Goal: Task Accomplishment & Management: Complete application form

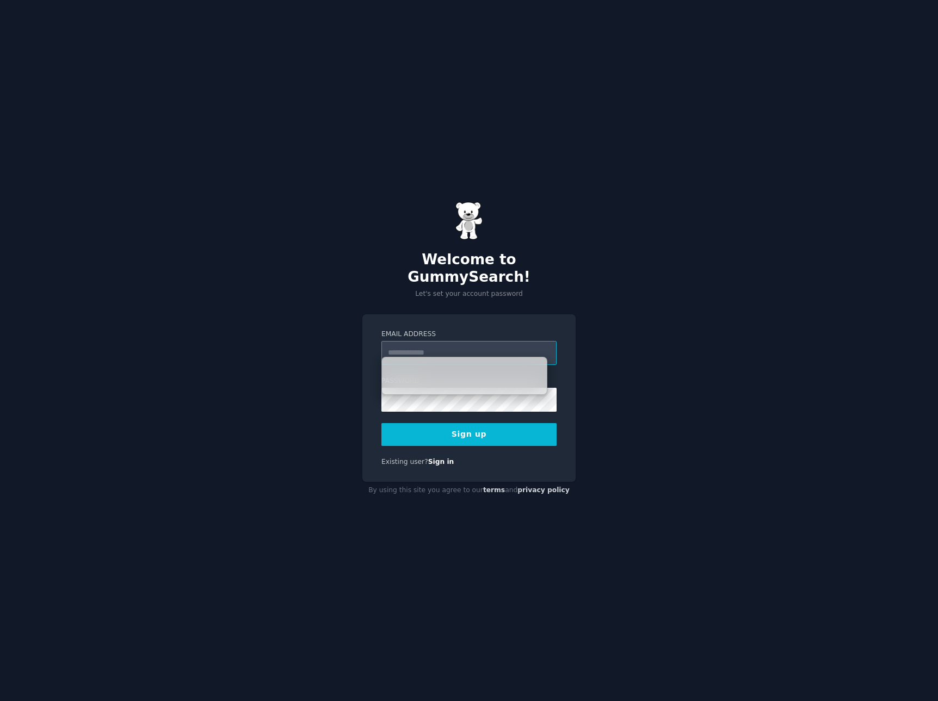
click at [436, 341] on input "Email Address" at bounding box center [468, 353] width 175 height 24
click at [455, 298] on div "Welcome to GummySearch! Let's set your account password Email Address Password …" at bounding box center [469, 350] width 938 height 701
click at [427, 346] on input "Email Address" at bounding box center [468, 353] width 175 height 24
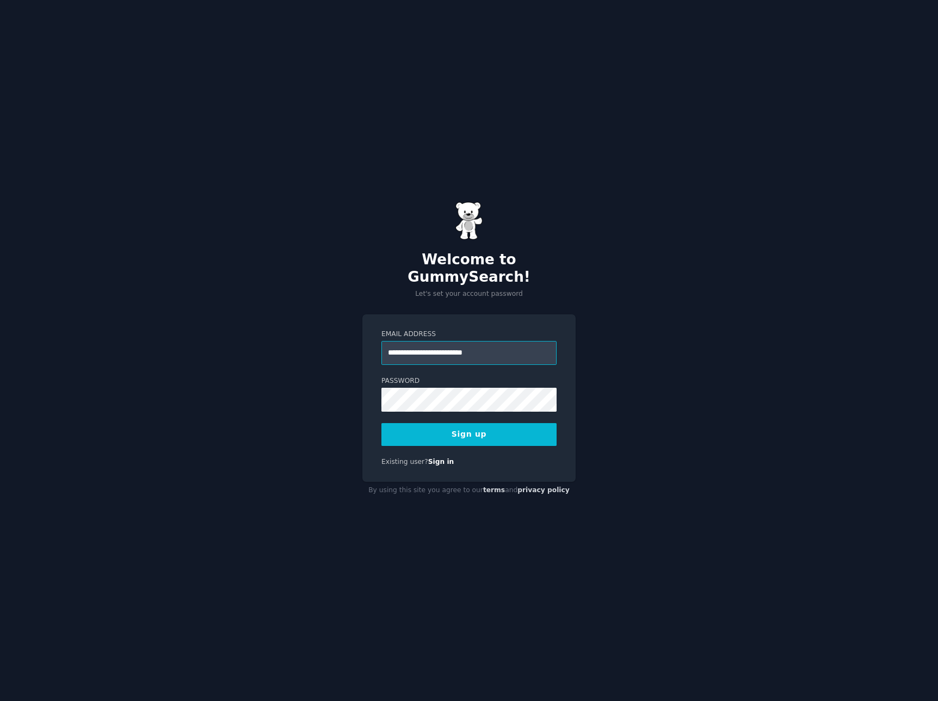
type input "**********"
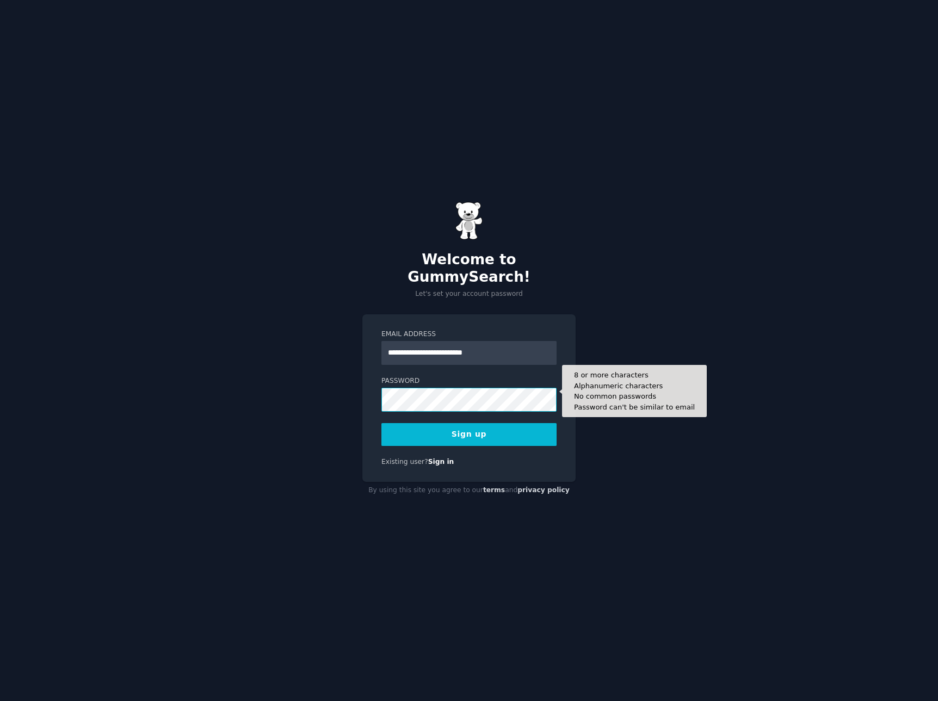
click at [381, 423] on button "Sign up" at bounding box center [468, 434] width 175 height 23
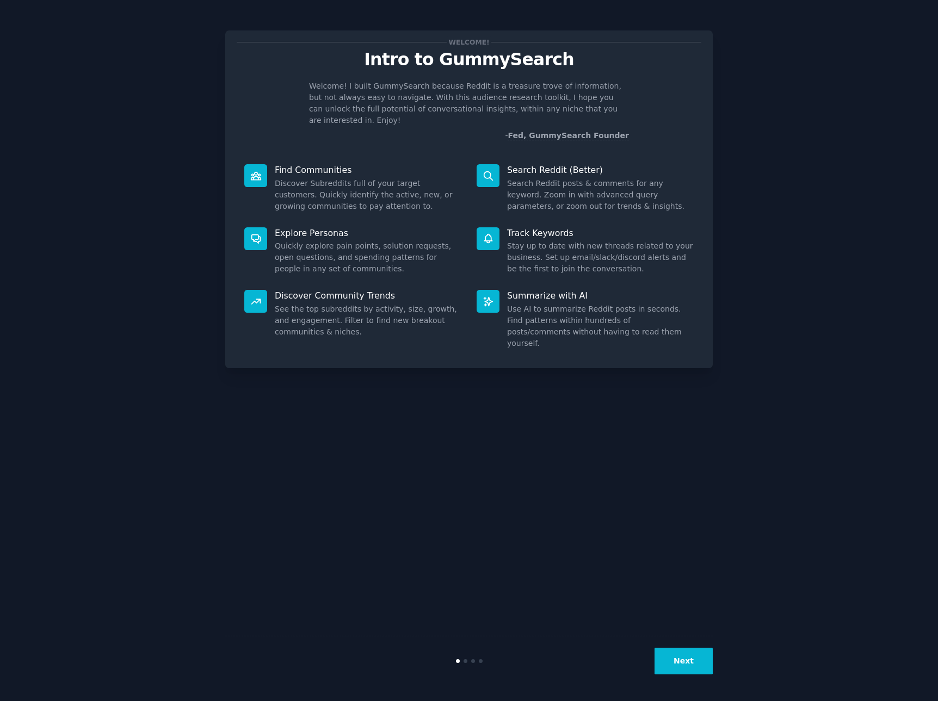
click at [670, 671] on button "Next" at bounding box center [684, 661] width 58 height 27
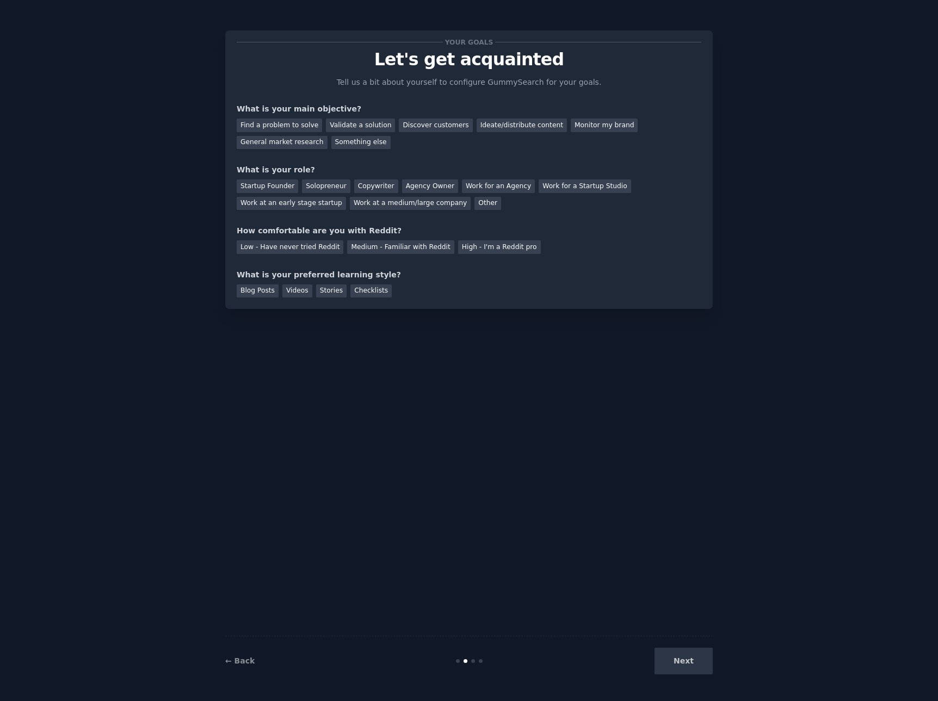
click at [686, 662] on div "Next" at bounding box center [631, 661] width 163 height 27
click at [307, 127] on div "Find a problem to solve" at bounding box center [279, 126] width 85 height 14
click at [292, 145] on div "General market research" at bounding box center [282, 143] width 91 height 14
click at [328, 187] on div "Solopreneur" at bounding box center [326, 187] width 48 height 14
click at [347, 243] on div "Medium - Familiar with Reddit" at bounding box center [400, 247] width 107 height 14
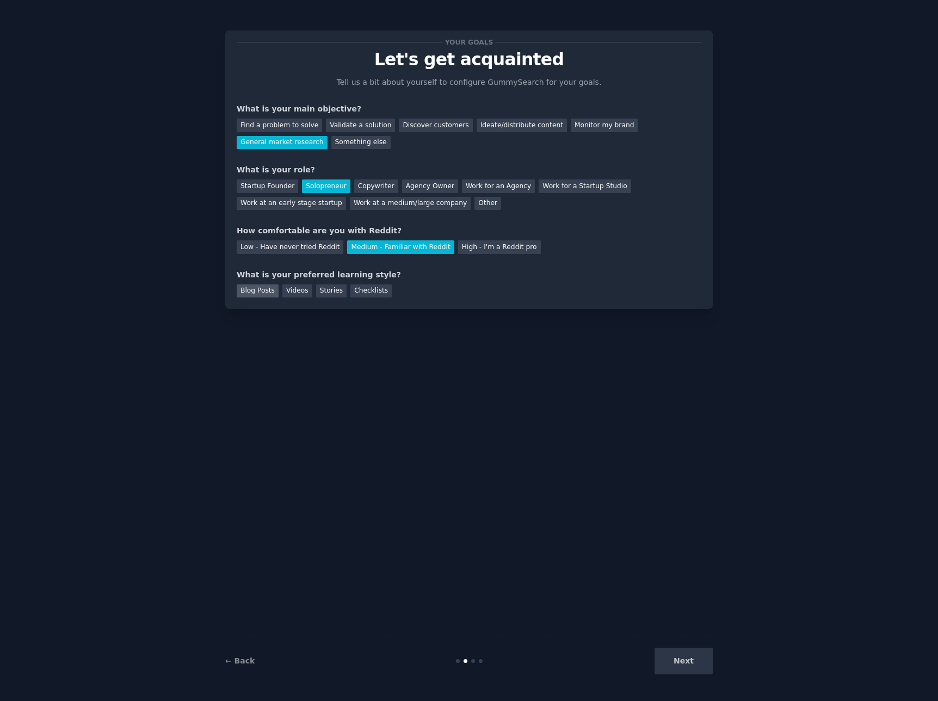
click at [268, 294] on div "Blog Posts" at bounding box center [258, 292] width 42 height 14
click at [675, 663] on button "Next" at bounding box center [684, 661] width 58 height 27
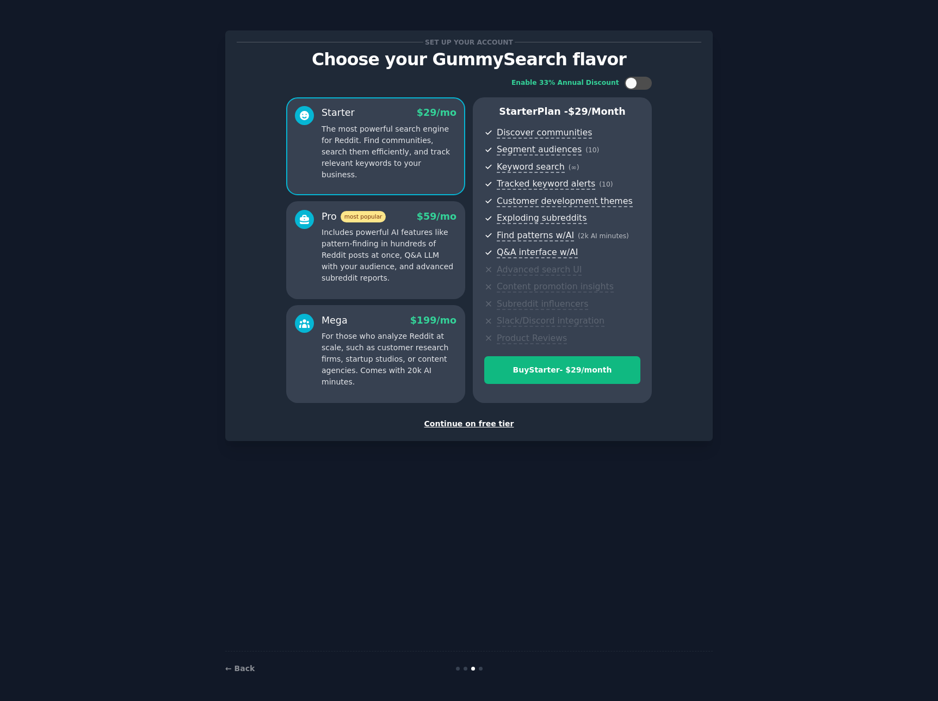
click at [458, 415] on div "Set up your account Choose your GummySearch flavor Enable 33% Annual Discount S…" at bounding box center [469, 236] width 465 height 388
click at [457, 424] on div "Continue on free tier" at bounding box center [469, 423] width 465 height 11
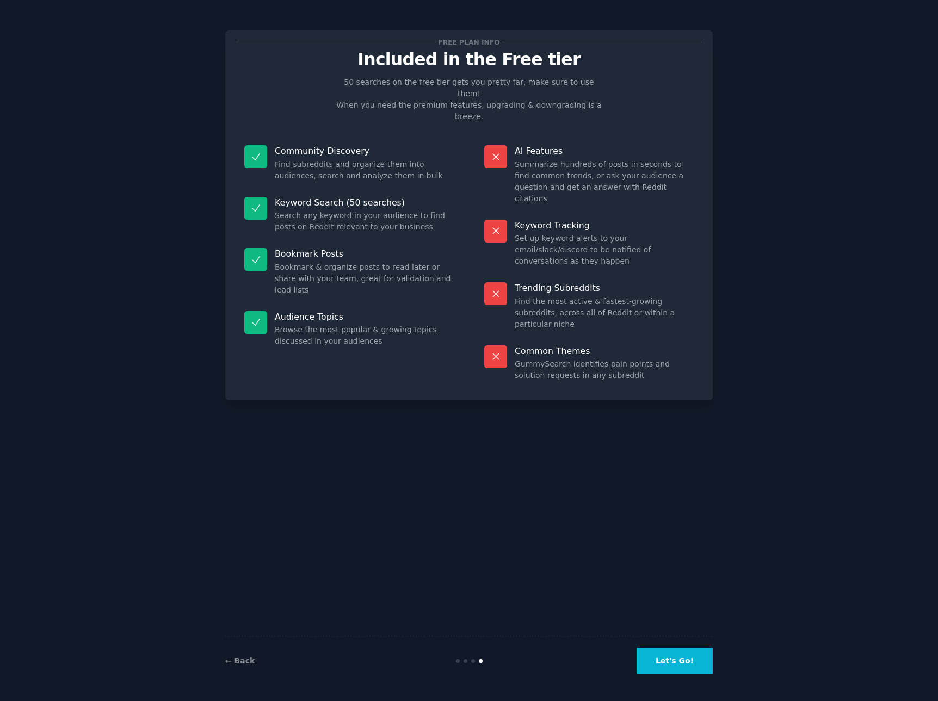
click at [671, 659] on button "Let's Go!" at bounding box center [675, 661] width 76 height 27
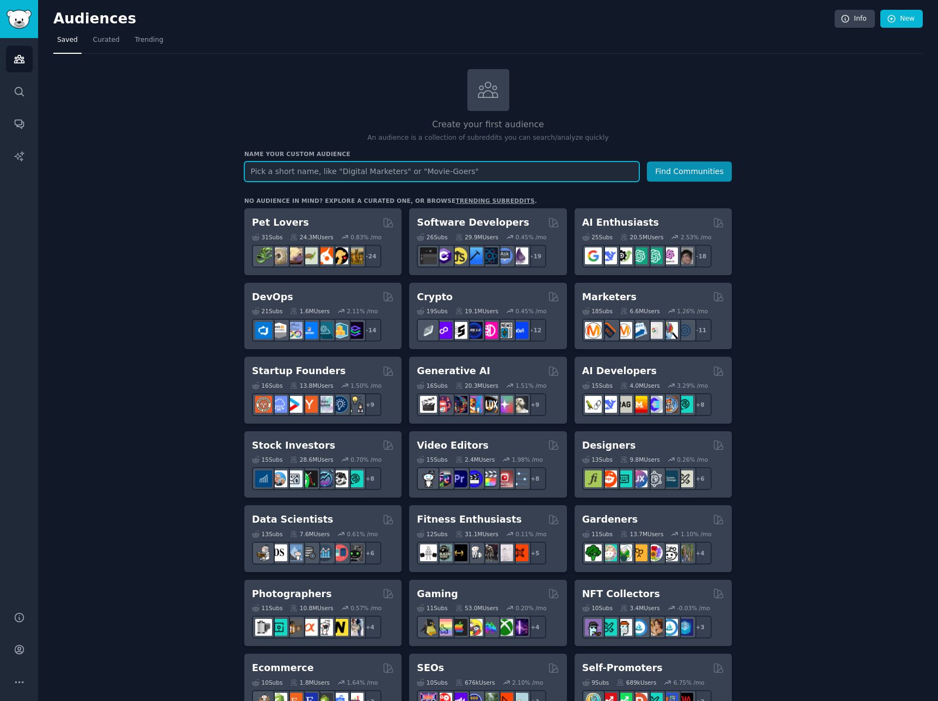
click at [340, 176] on input "text" at bounding box center [441, 172] width 395 height 20
type input "Gen Z"
type input "Social Media Shoppers"
click at [647, 161] on div "Name your custom audience Audience Name Find Communities" at bounding box center [488, 166] width 488 height 32
click at [684, 170] on button "Find Communities" at bounding box center [689, 172] width 85 height 20
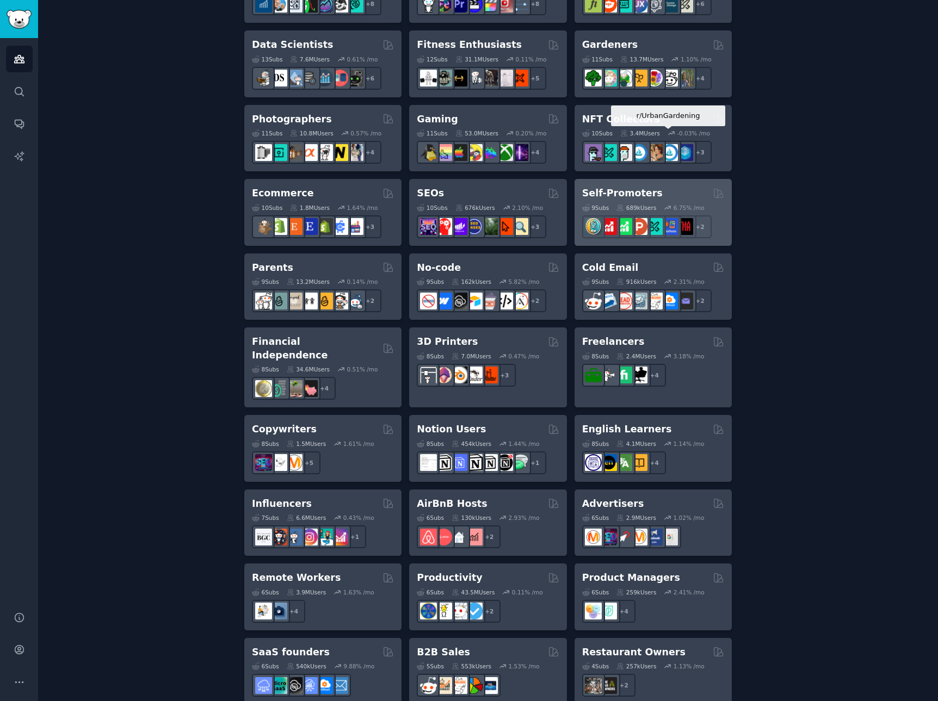
scroll to position [554, 0]
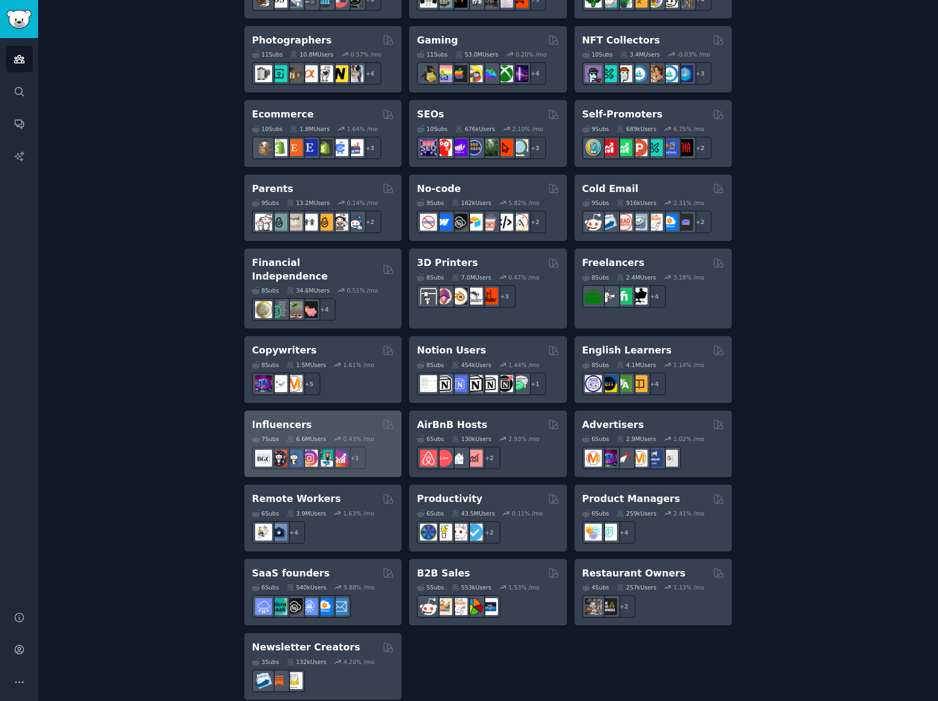
type input "Interior Designers"
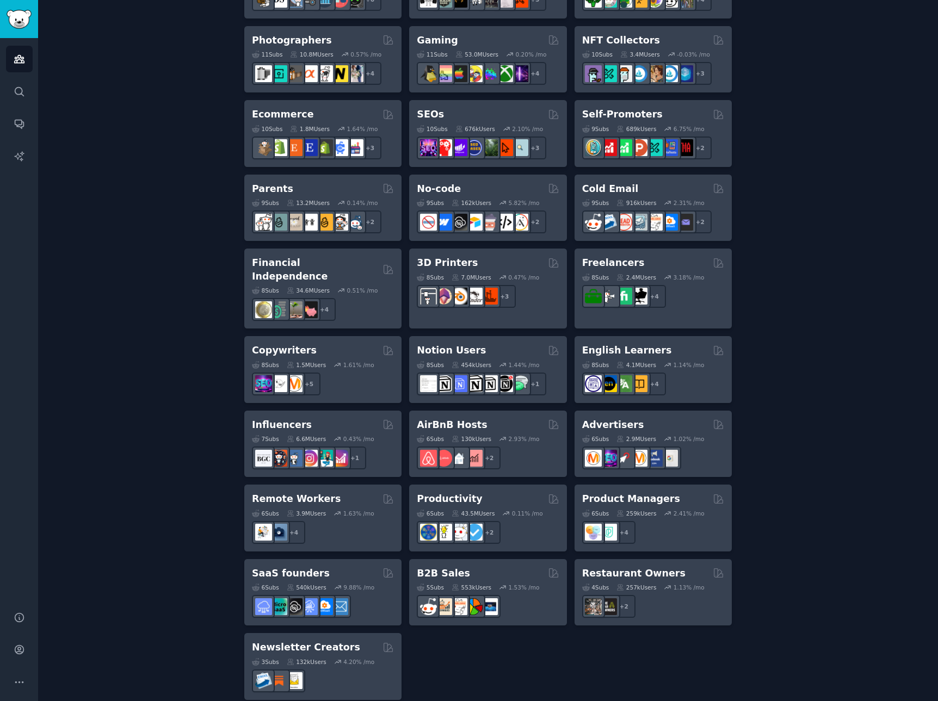
click at [356, 418] on div "Influencers Curated by GummySearch" at bounding box center [323, 425] width 142 height 14
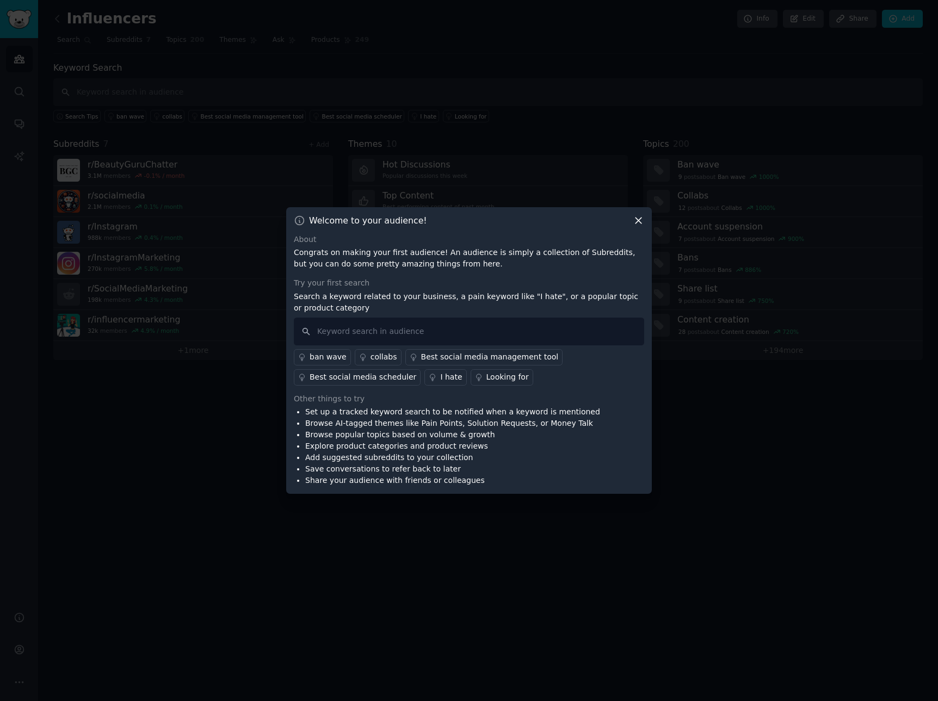
click at [489, 375] on div "Looking for" at bounding box center [507, 377] width 42 height 11
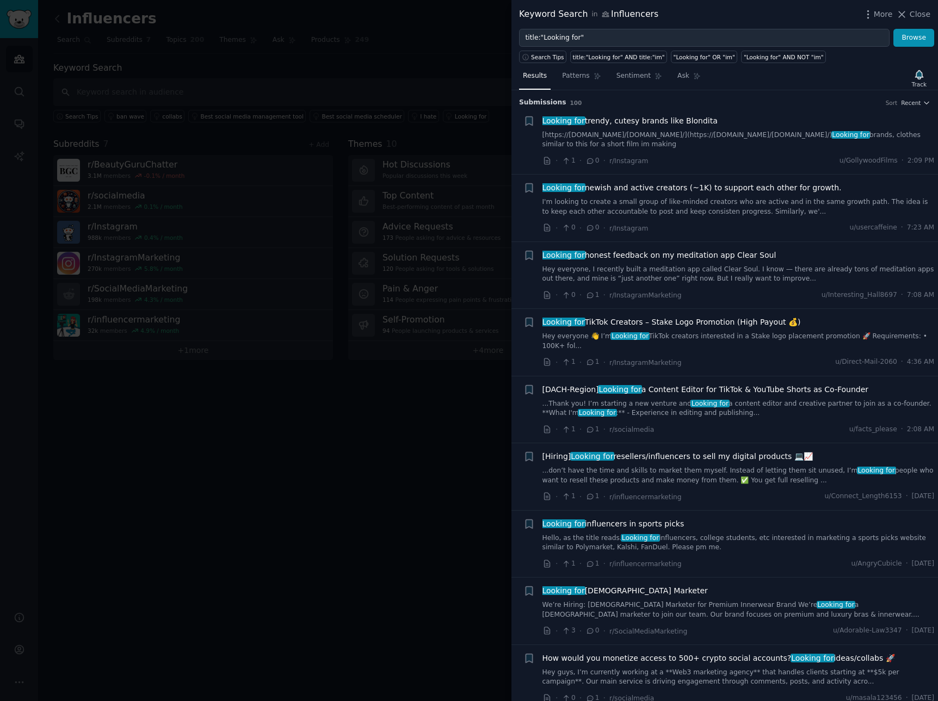
drag, startPoint x: 345, startPoint y: 462, endPoint x: 345, endPoint y: 470, distance: 8.2
click at [346, 462] on div at bounding box center [469, 350] width 938 height 701
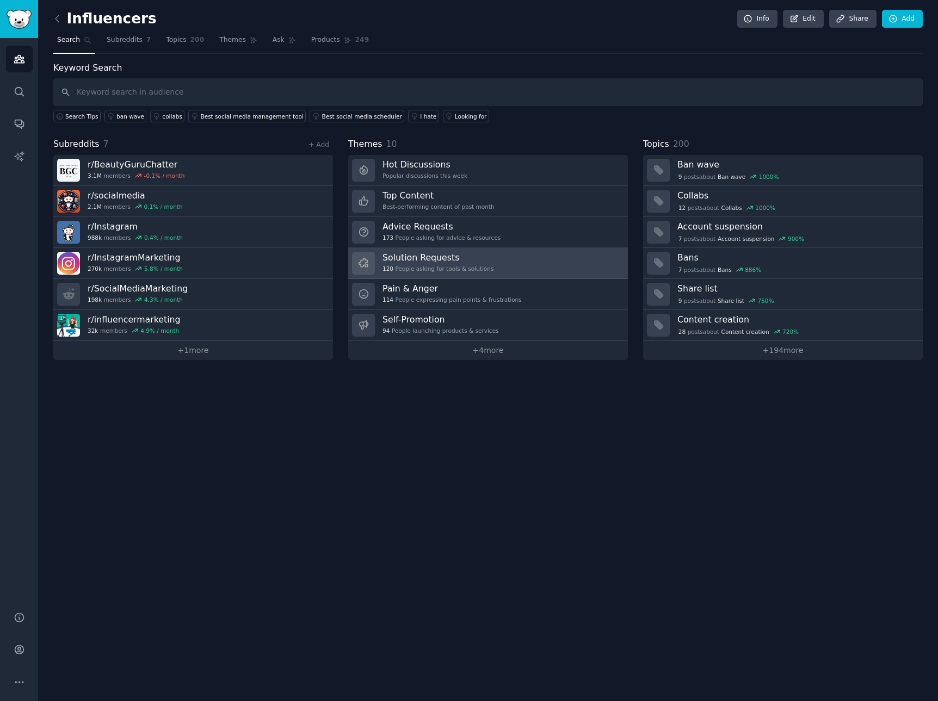
click at [473, 264] on div "Solution Requests 120 People asking for tools & solutions" at bounding box center [438, 263] width 111 height 23
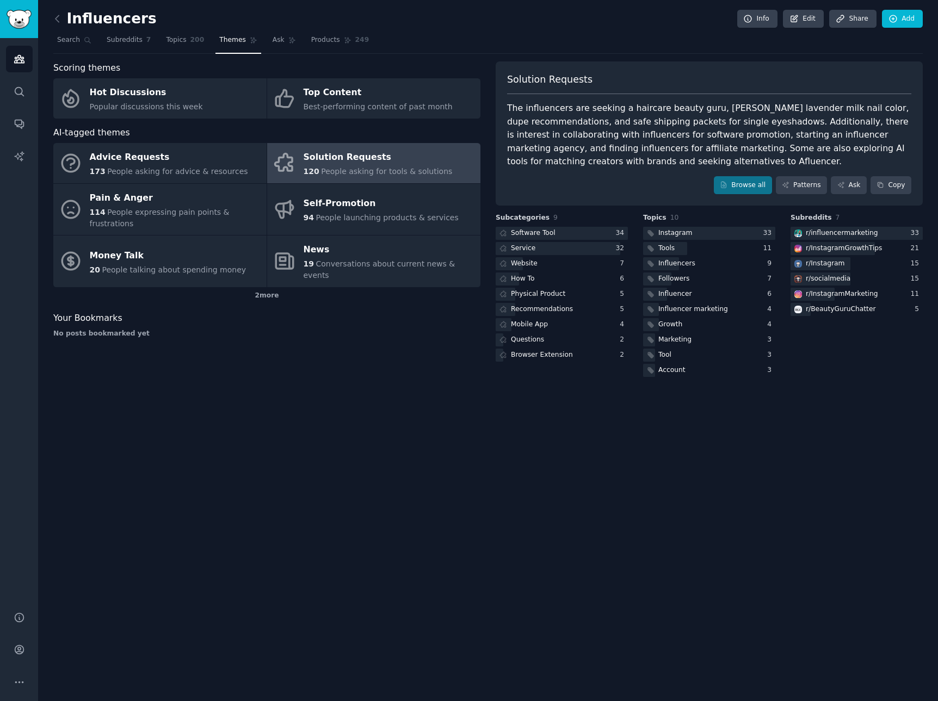
click at [551, 118] on div "The influencers are seeking a haircare beauty guru, [PERSON_NAME] lavender milk…" at bounding box center [709, 135] width 404 height 67
click at [696, 132] on div "The influencers are seeking a haircare beauty guru, [PERSON_NAME] lavender milk…" at bounding box center [709, 135] width 404 height 67
click at [877, 110] on div "The influencers are seeking a haircare beauty guru, [PERSON_NAME] lavender milk…" at bounding box center [709, 135] width 404 height 67
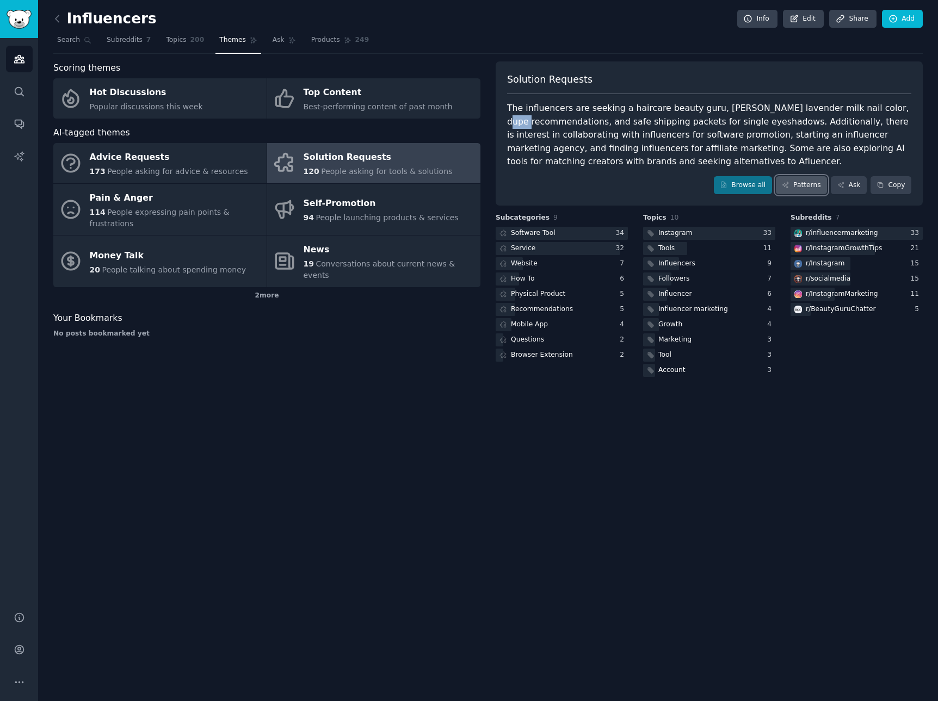
click at [804, 183] on link "Patterns" at bounding box center [801, 185] width 51 height 18
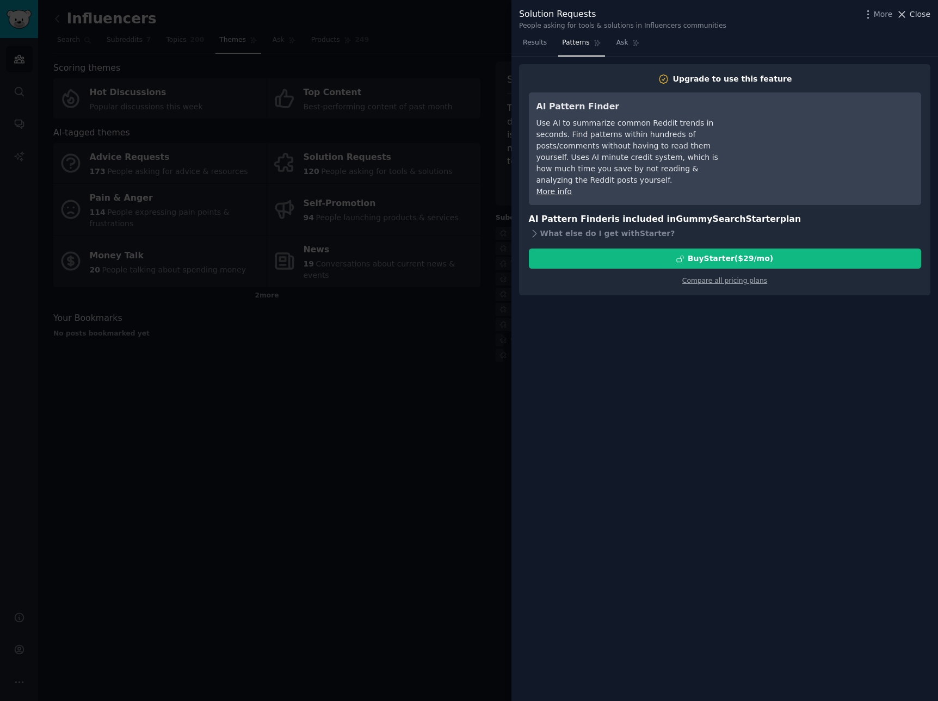
click at [916, 19] on span "Close" at bounding box center [920, 14] width 21 height 11
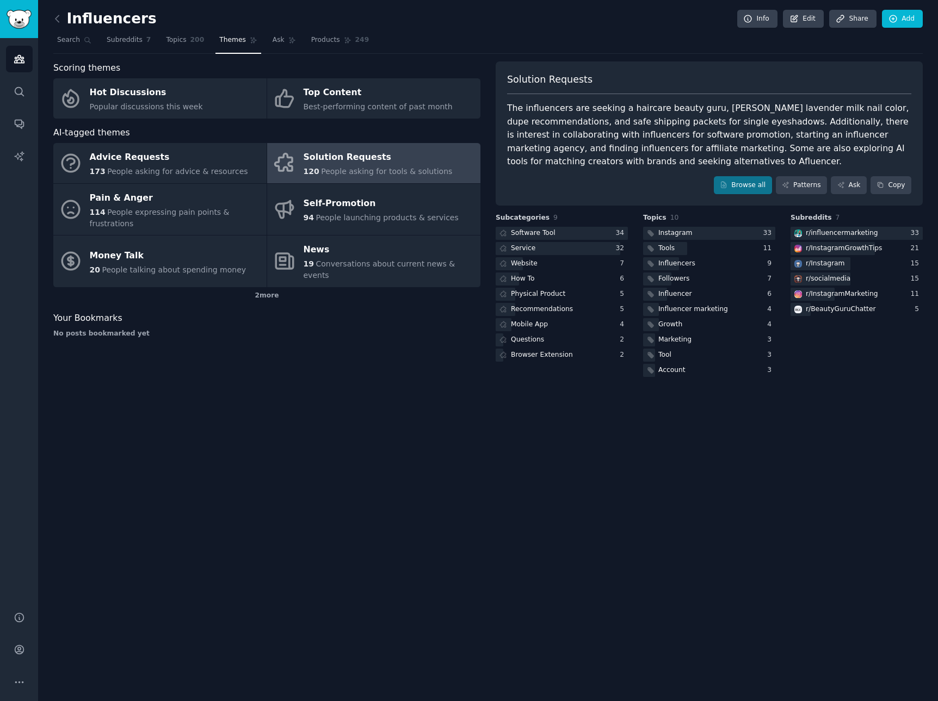
click at [794, 162] on div "The influencers are seeking a haircare beauty guru, [PERSON_NAME] lavender milk…" at bounding box center [709, 135] width 404 height 67
click at [761, 183] on link "Browse all" at bounding box center [743, 185] width 58 height 18
click at [344, 109] on span "Best-performing content of past month" at bounding box center [378, 106] width 149 height 9
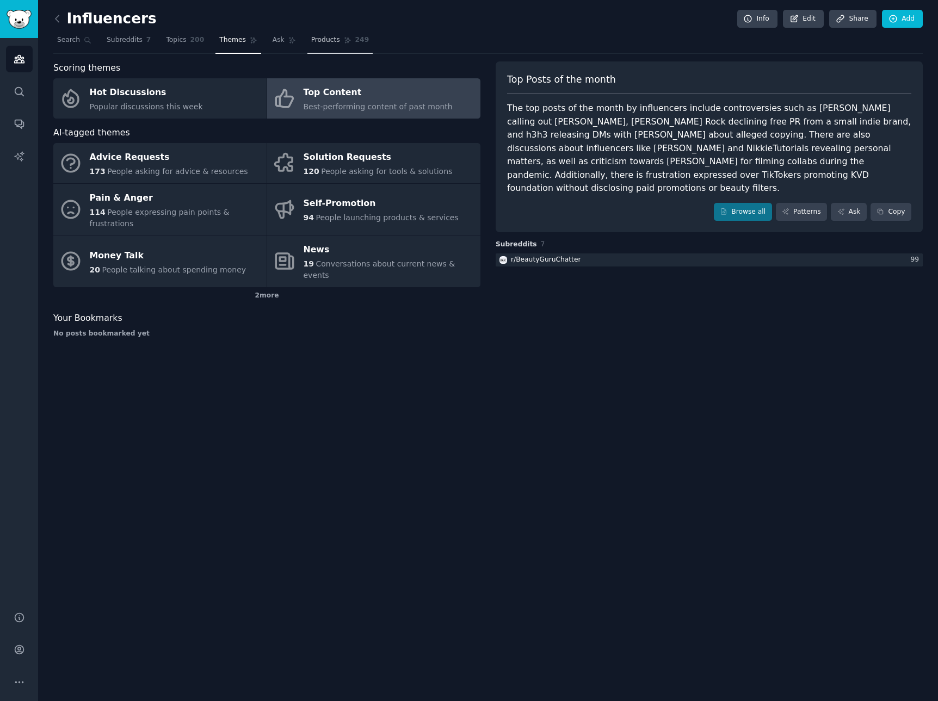
click at [326, 38] on span "Products" at bounding box center [325, 40] width 29 height 10
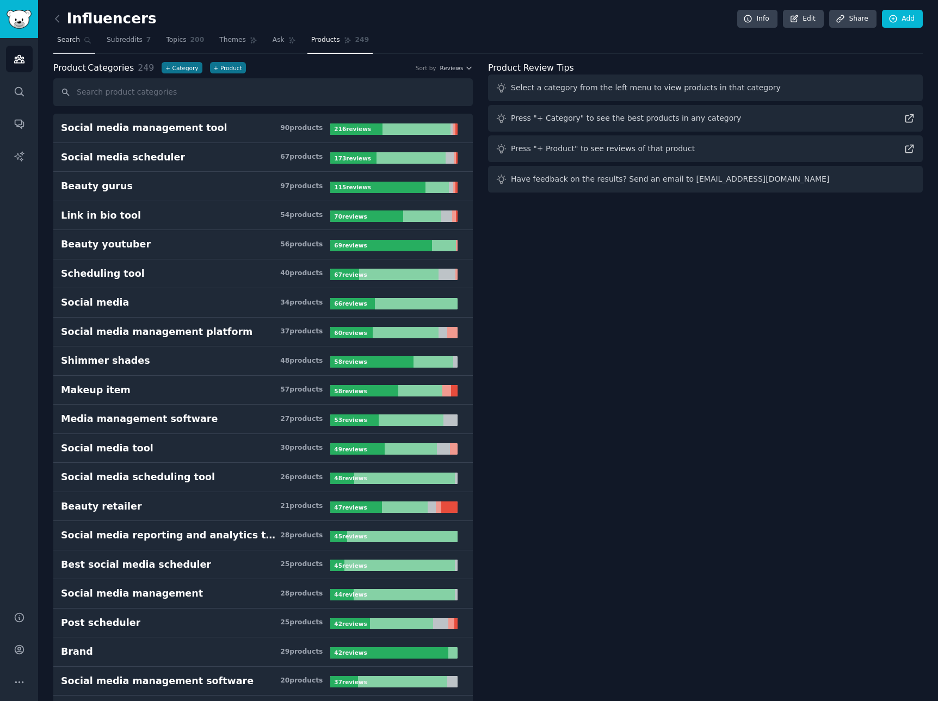
click at [87, 42] on icon at bounding box center [88, 40] width 8 height 8
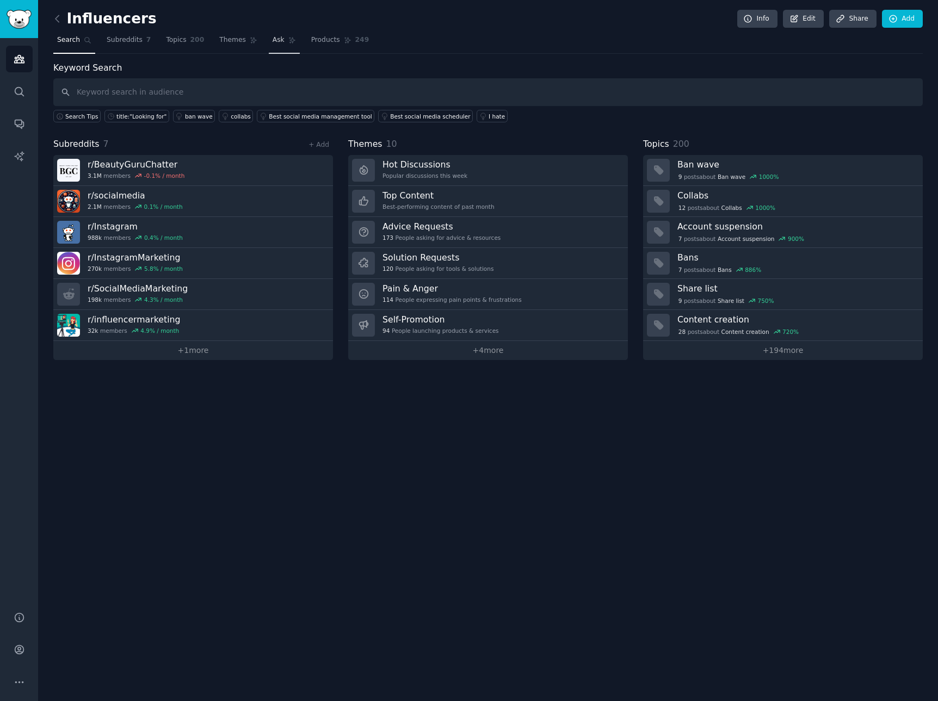
click at [273, 38] on span "Ask" at bounding box center [279, 40] width 12 height 10
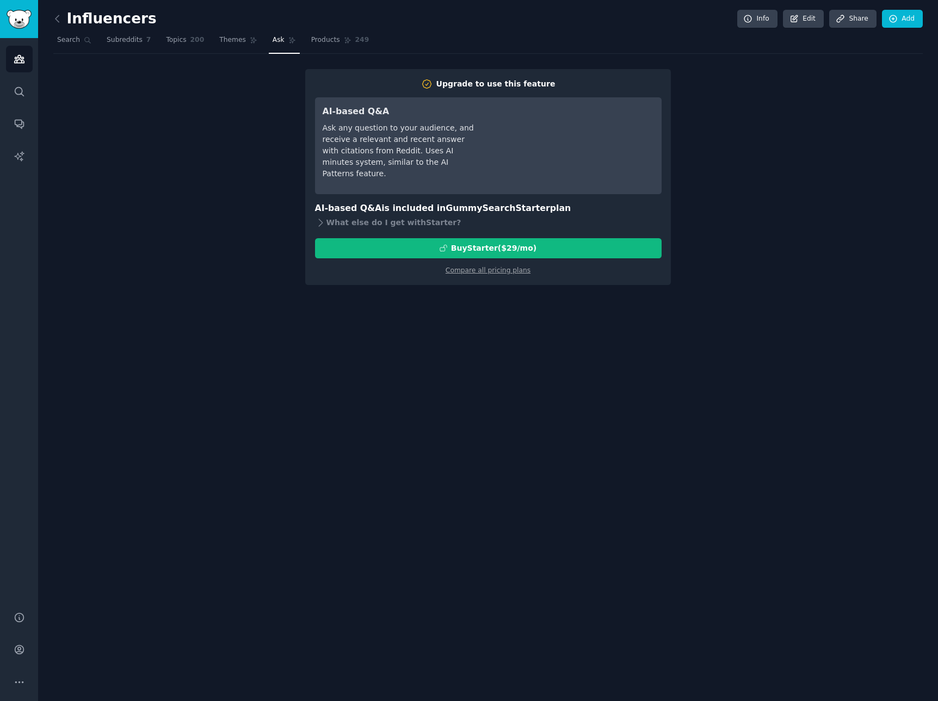
click at [268, 76] on div "Upgrade to use this feature AI-based Q&A Ask any question to your audience, and…" at bounding box center [487, 177] width 869 height 216
click at [171, 36] on span "Topics" at bounding box center [176, 40] width 20 height 10
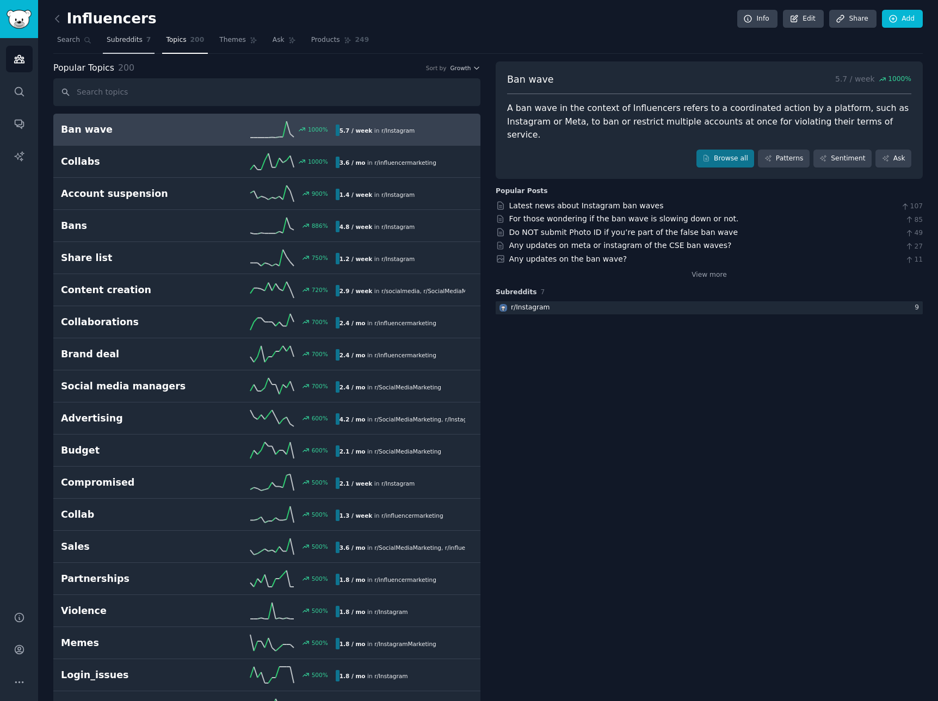
click at [117, 39] on span "Subreddits" at bounding box center [125, 40] width 36 height 10
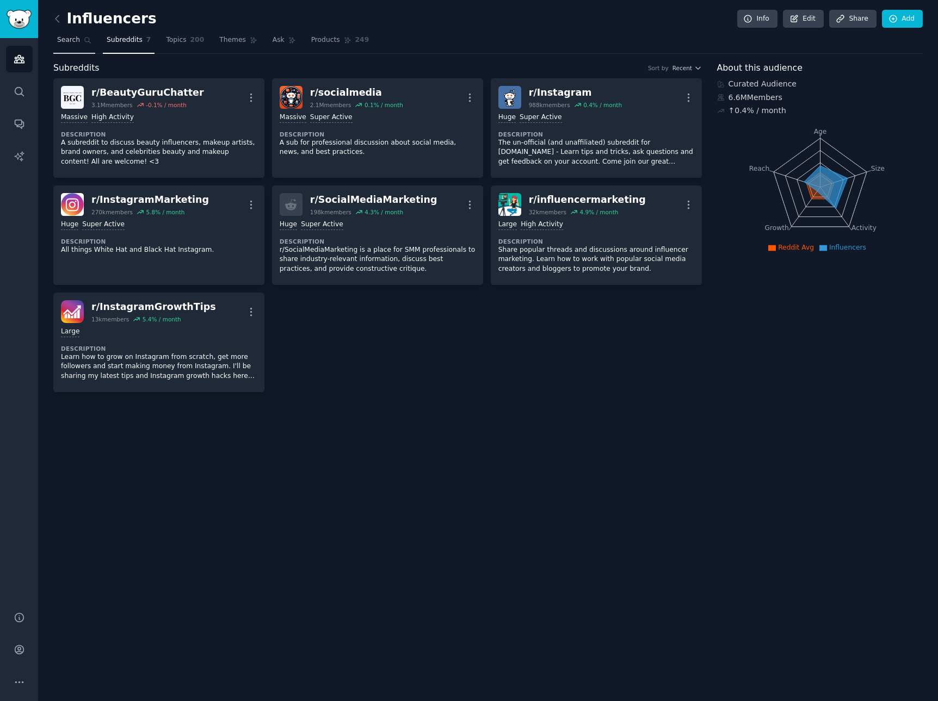
click at [75, 39] on span "Search" at bounding box center [68, 40] width 23 height 10
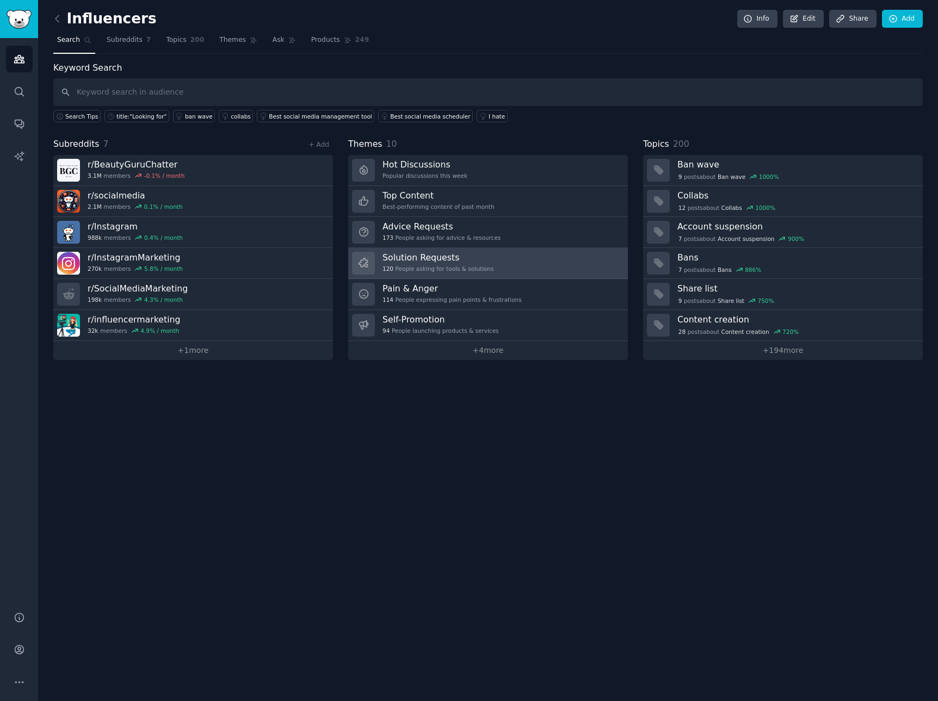
click at [453, 268] on div "120 People asking for tools & solutions" at bounding box center [438, 269] width 111 height 8
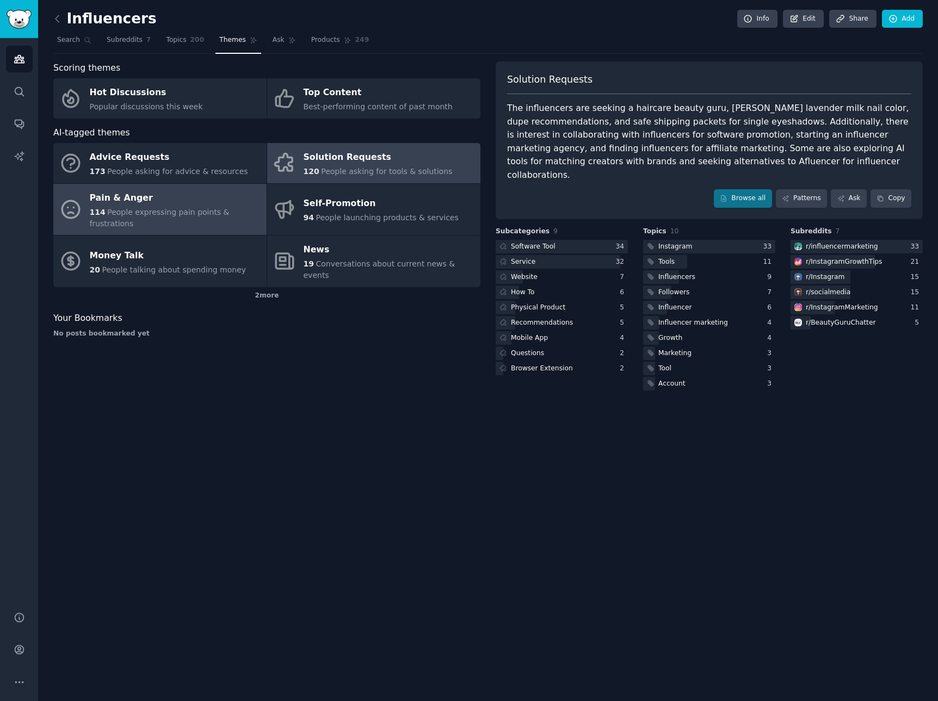
click at [118, 190] on div "Pain & Anger" at bounding box center [175, 197] width 171 height 17
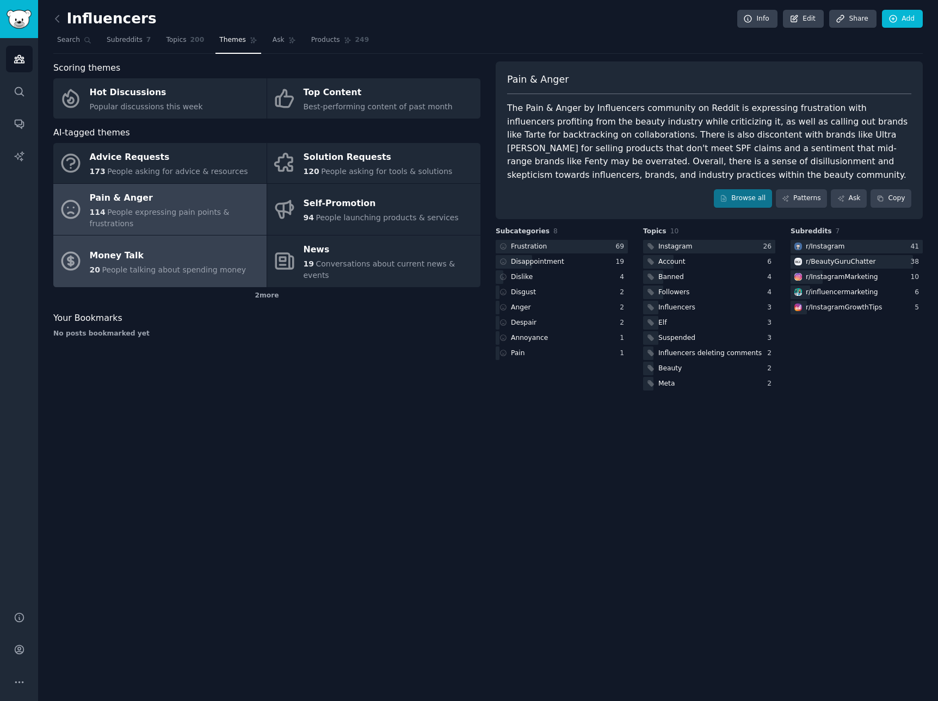
click at [161, 266] on span "People talking about spending money" at bounding box center [174, 270] width 144 height 9
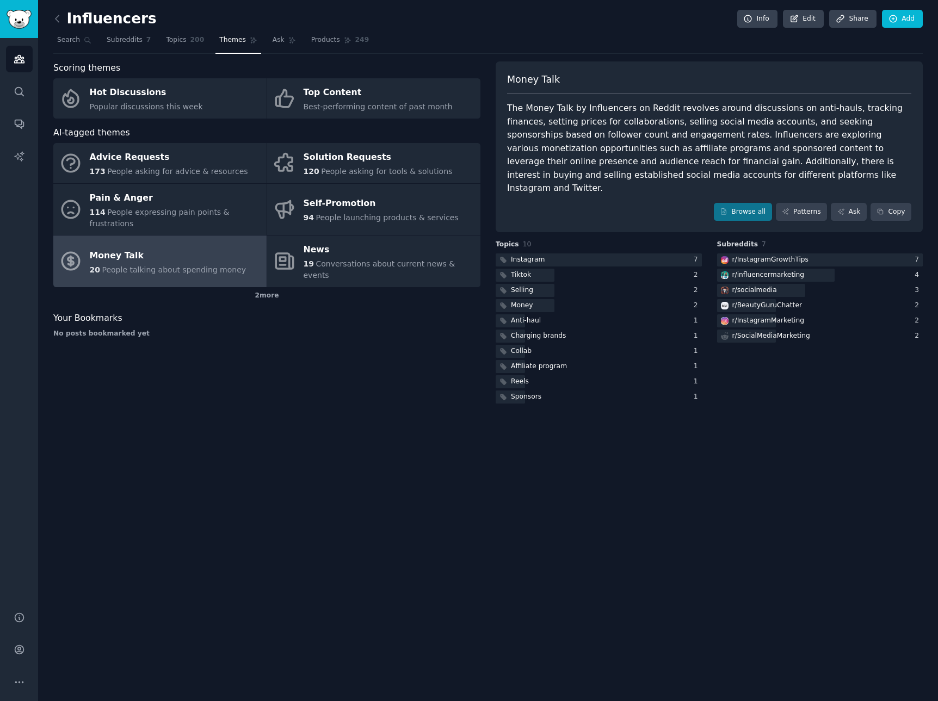
click at [73, 18] on h2 "Influencers" at bounding box center [104, 18] width 103 height 17
click at [64, 19] on link at bounding box center [60, 18] width 14 height 17
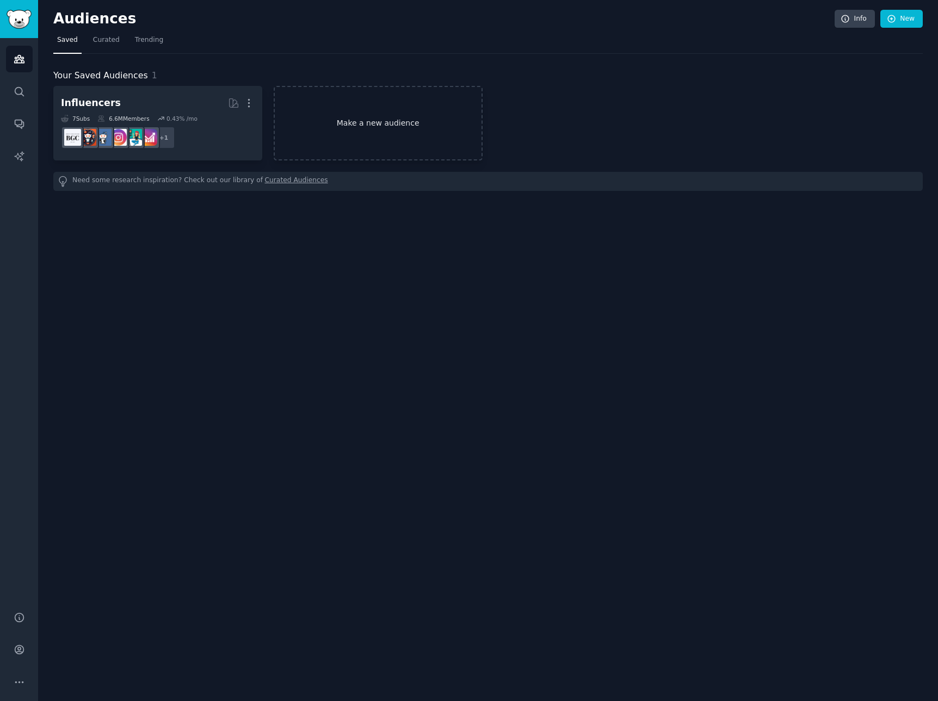
click at [396, 116] on link "Make a new audience" at bounding box center [378, 123] width 209 height 75
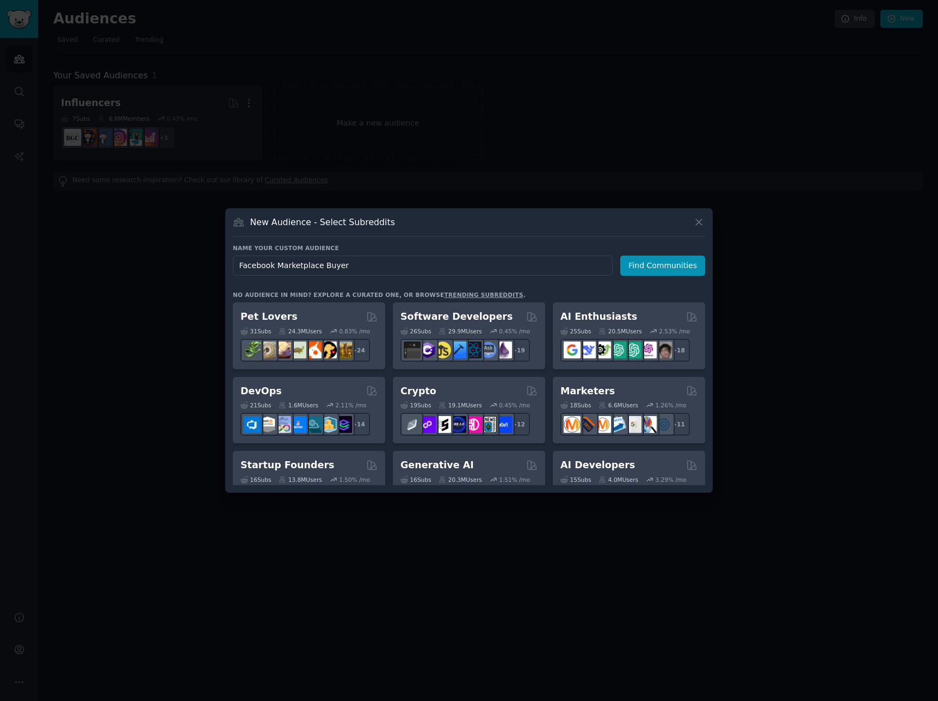
type input "Facebook Marketplace Buyers"
click button "Find Communities" at bounding box center [662, 266] width 85 height 20
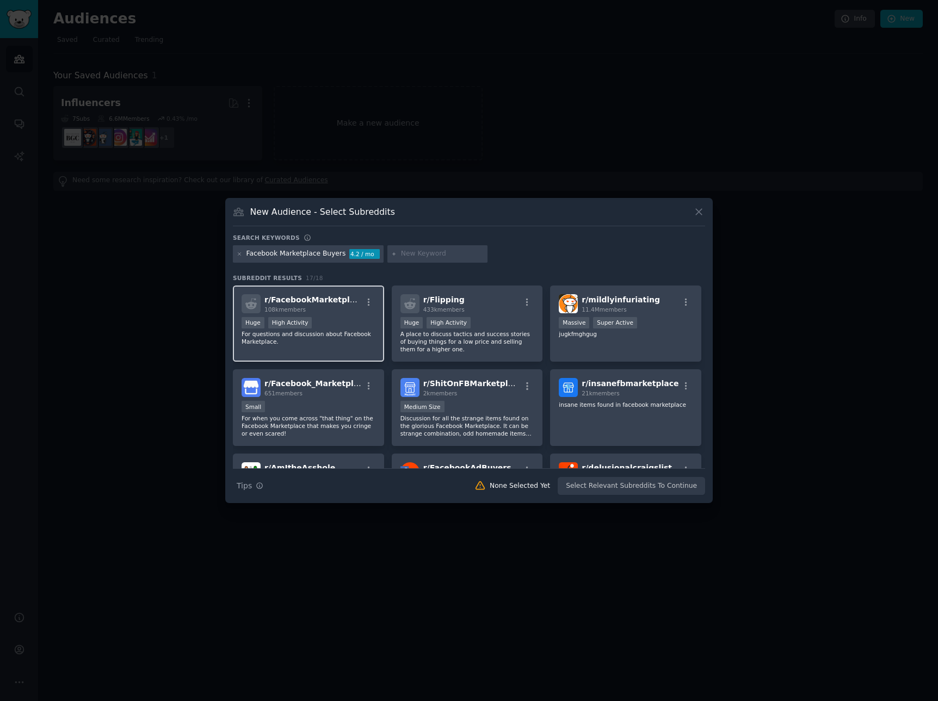
click at [356, 332] on p "For questions and discussion about Facebook Marketplace." at bounding box center [309, 337] width 134 height 15
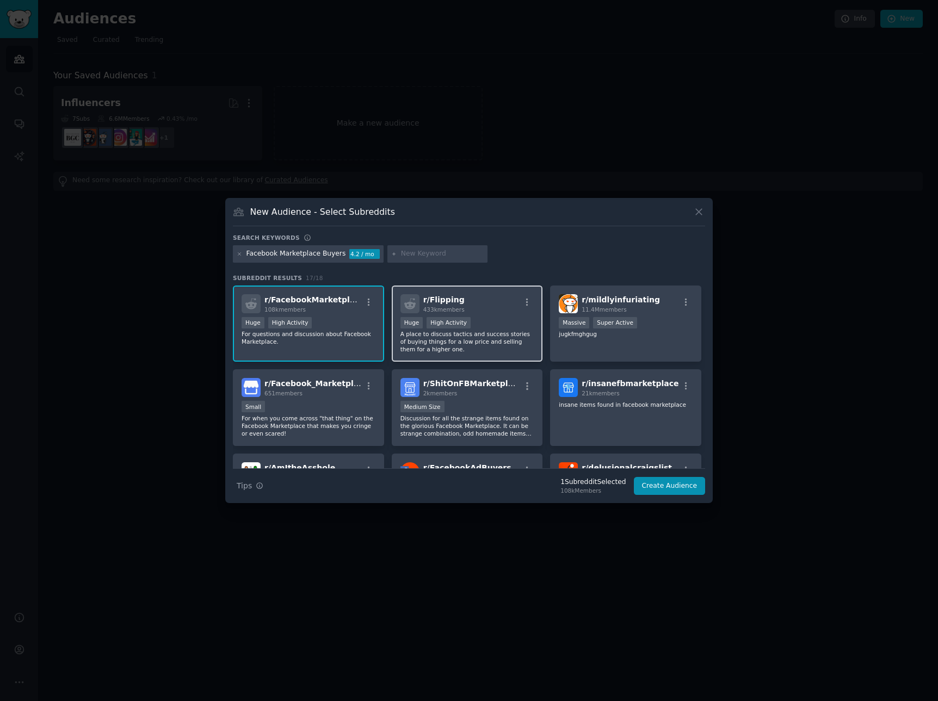
click at [398, 337] on div "r/ Flipping 433k members 100,000 - 1,000,000 members Huge High Activity A place…" at bounding box center [467, 324] width 151 height 77
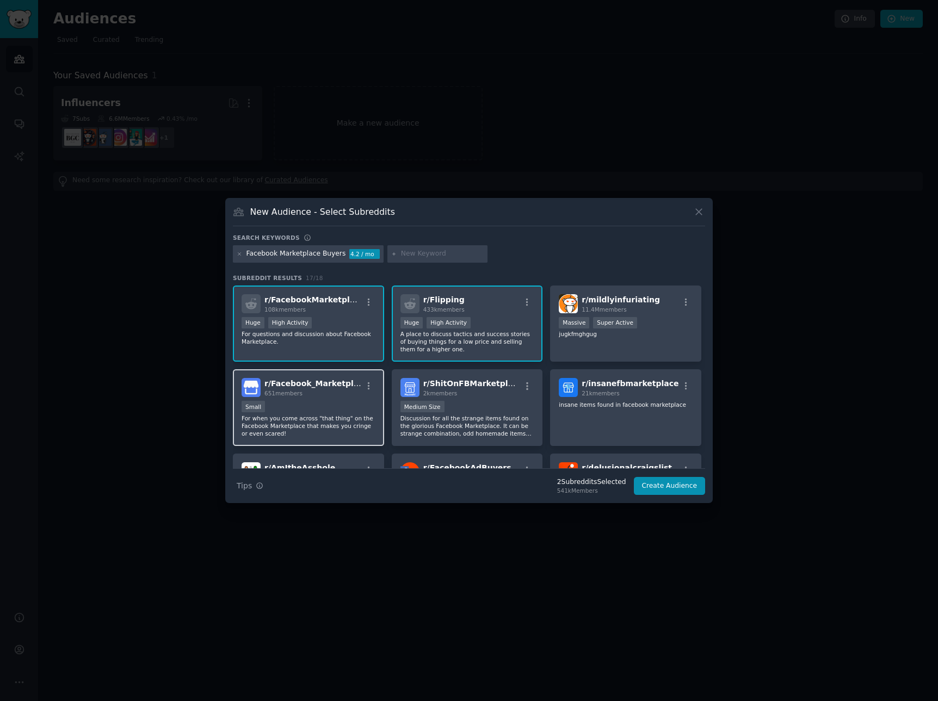
click at [362, 392] on div at bounding box center [369, 387] width 14 height 13
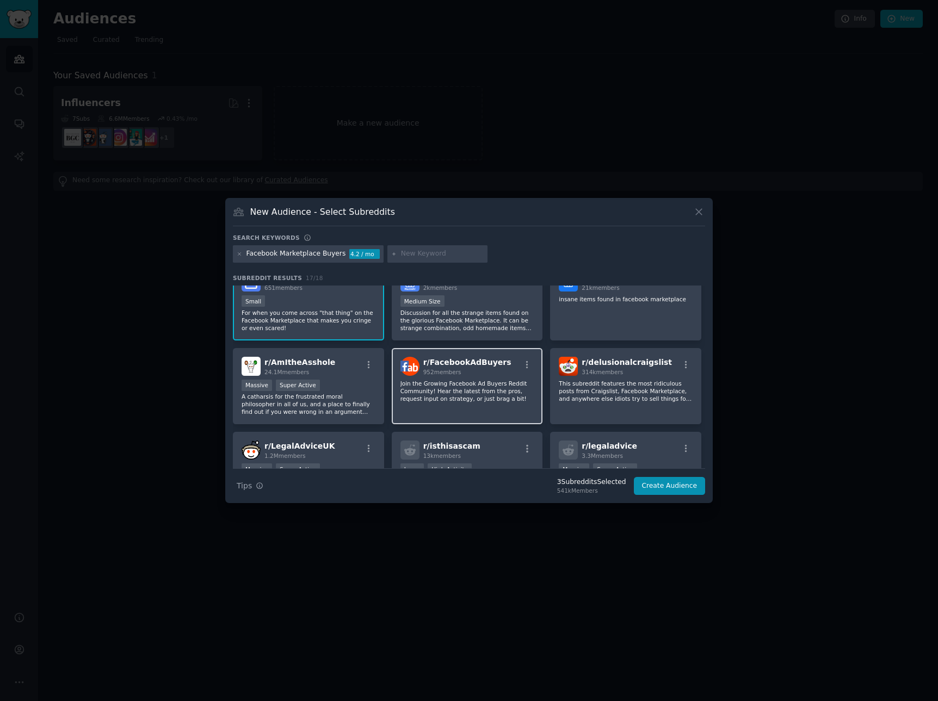
scroll to position [107, 0]
click at [664, 322] on div "r/ insanefbmarketplace 21k members insane items found in facebook marketplace" at bounding box center [625, 301] width 151 height 77
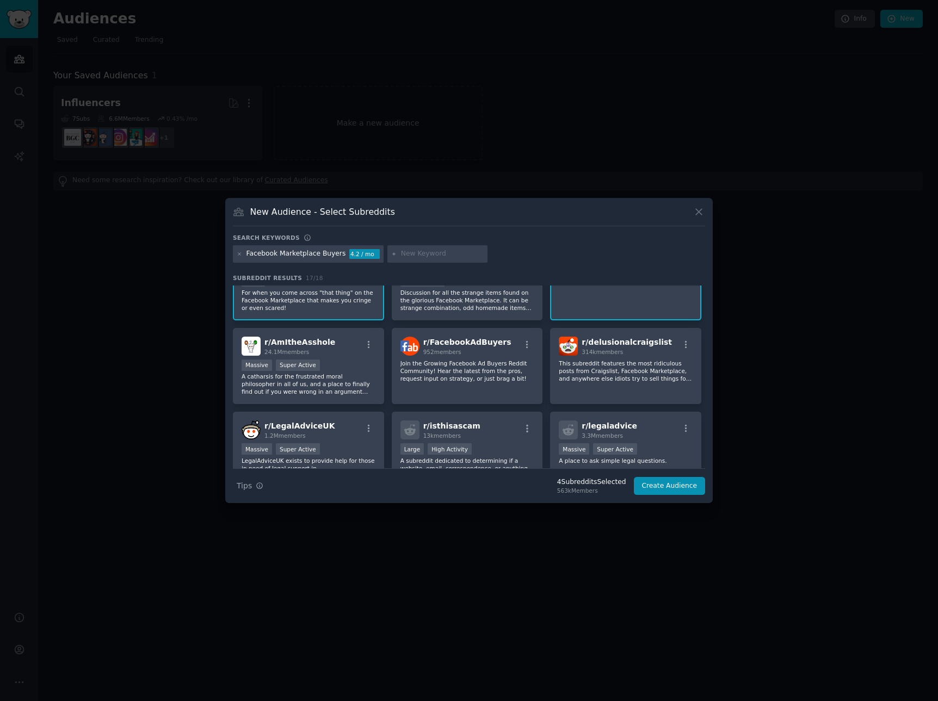
scroll to position [0, 0]
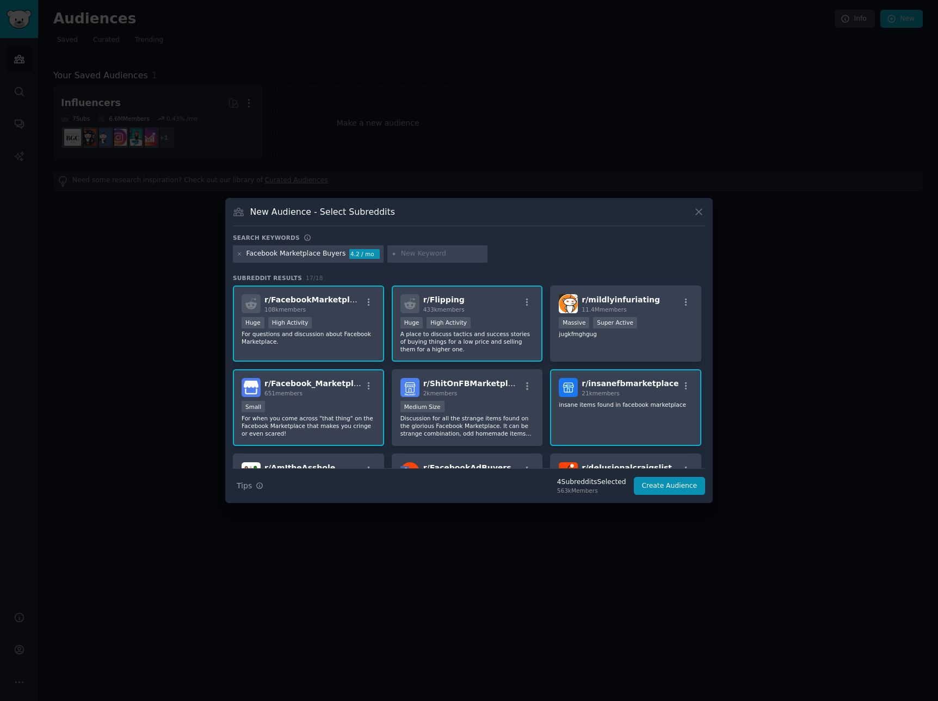
click at [415, 254] on input "text" at bounding box center [442, 254] width 83 height 10
type input "home decor"
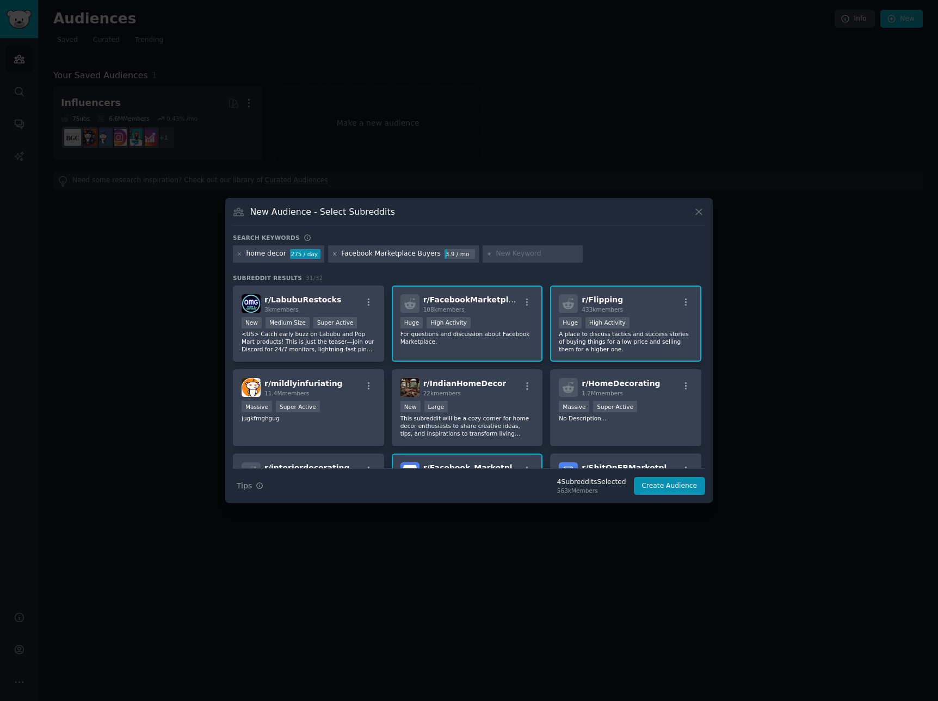
click at [333, 253] on icon at bounding box center [334, 253] width 3 height 3
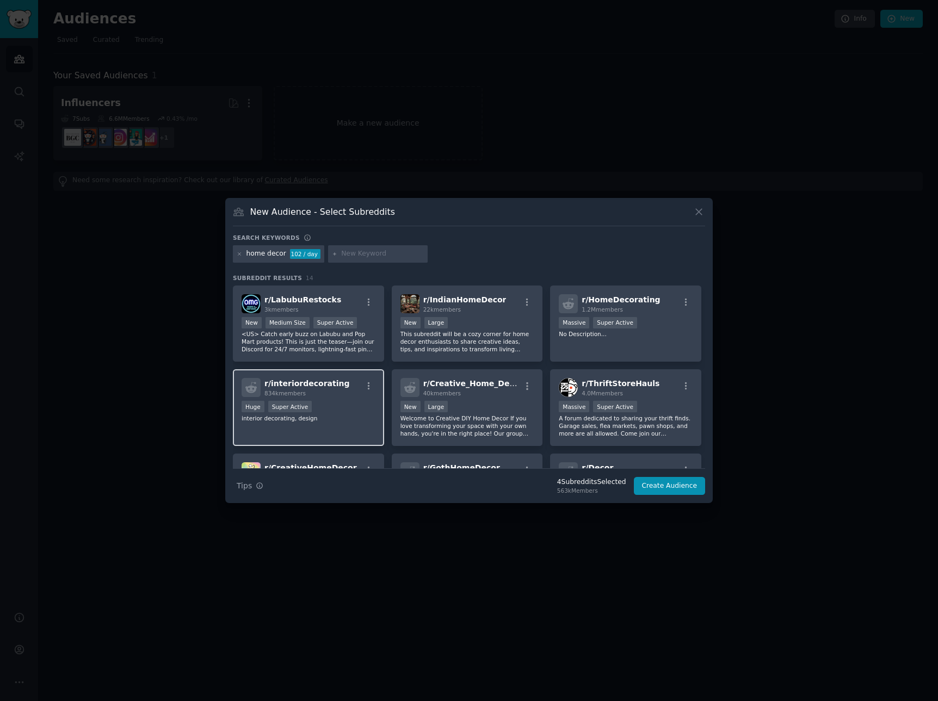
drag, startPoint x: 317, startPoint y: 425, endPoint x: 380, endPoint y: 408, distance: 64.8
click at [317, 425] on div "r/ interiordecorating 834k members Huge Super Active interior decorating, design" at bounding box center [308, 407] width 151 height 77
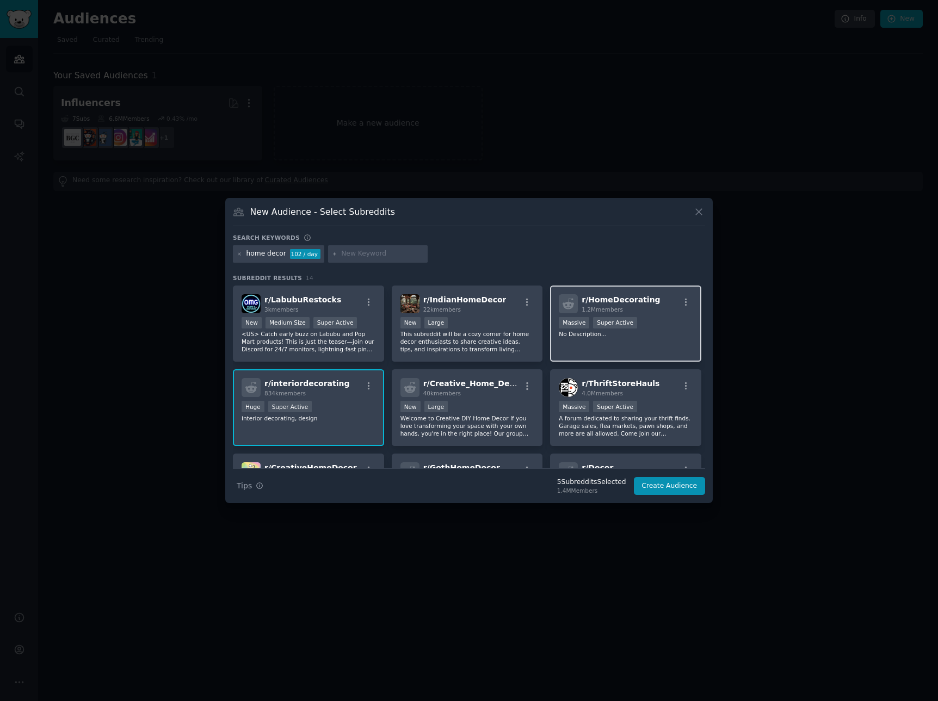
click at [588, 340] on div "r/ HomeDecorating 1.2M members Massive Super Active No Description..." at bounding box center [625, 324] width 151 height 77
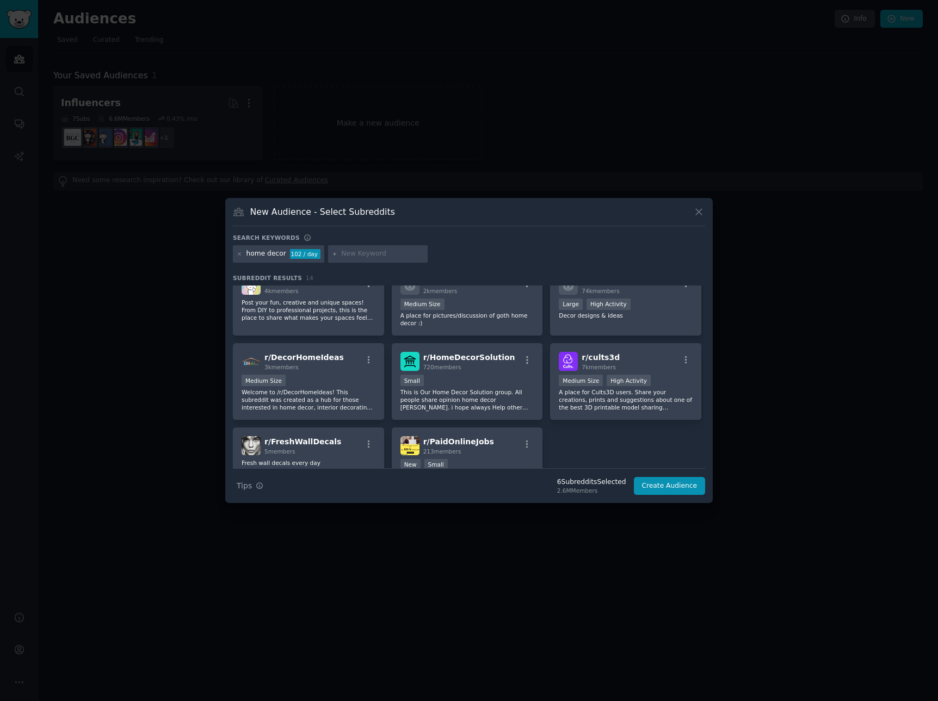
scroll to position [167, 0]
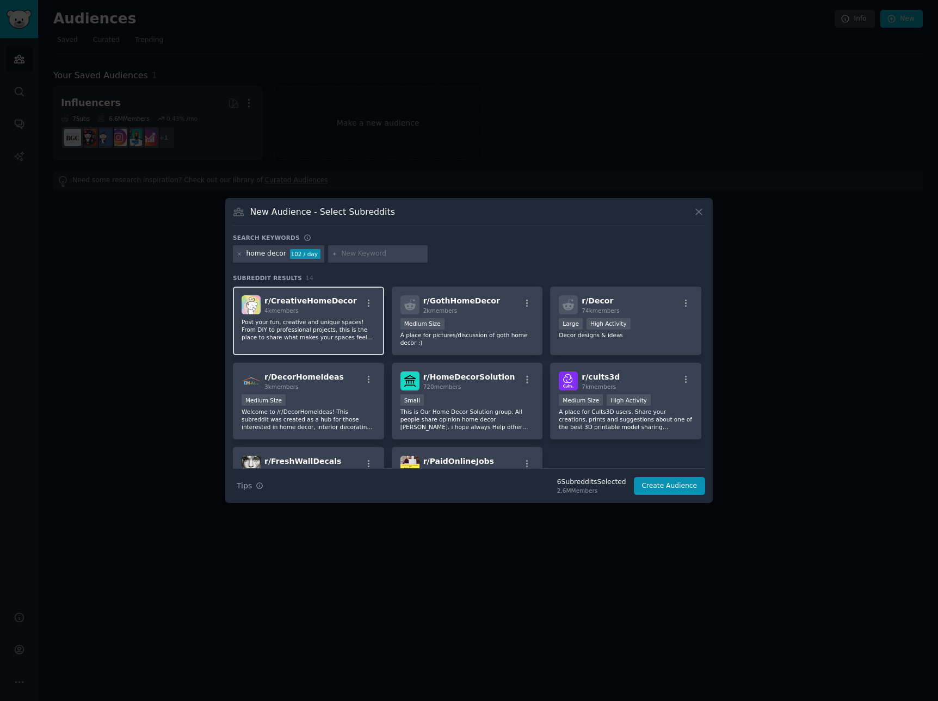
click at [343, 340] on p "Post your fun, creative and unique spaces! From DIY to professional projects, t…" at bounding box center [309, 329] width 134 height 23
click at [342, 405] on div "1000 - 10,000 members Medium Size" at bounding box center [309, 401] width 134 height 14
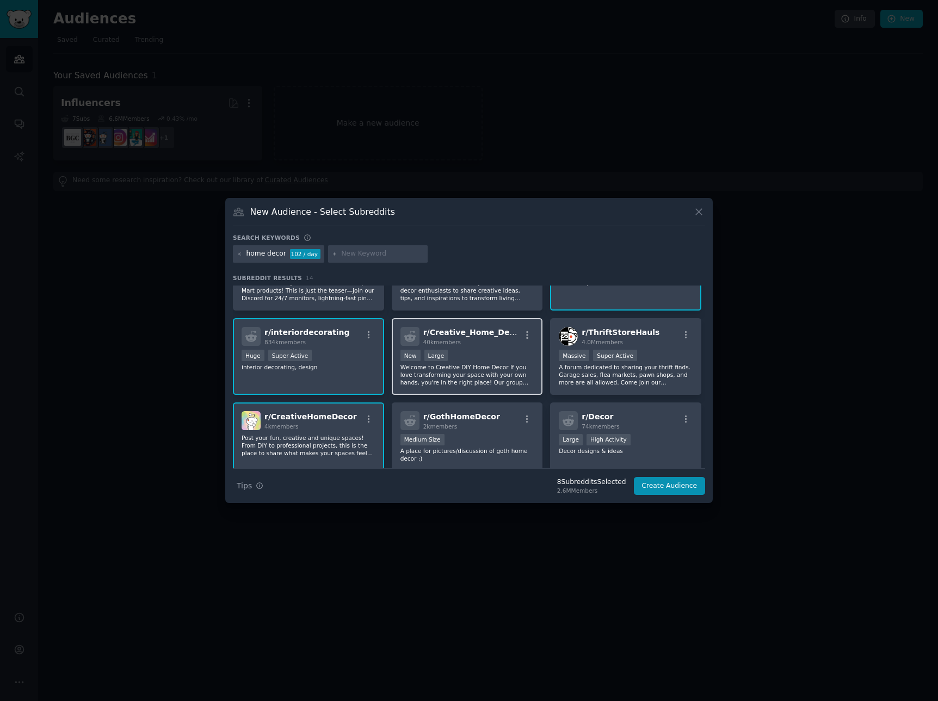
scroll to position [51, 0]
click at [434, 374] on p "Welcome to Creative DIY Home Decor If you love transforming your space with you…" at bounding box center [467, 375] width 134 height 23
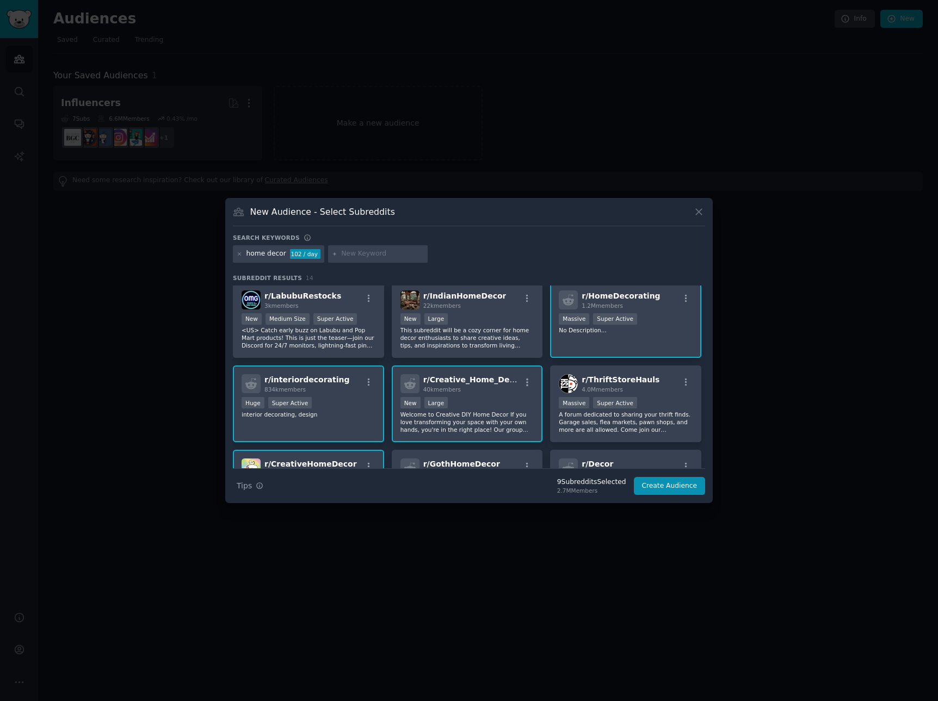
scroll to position [0, 0]
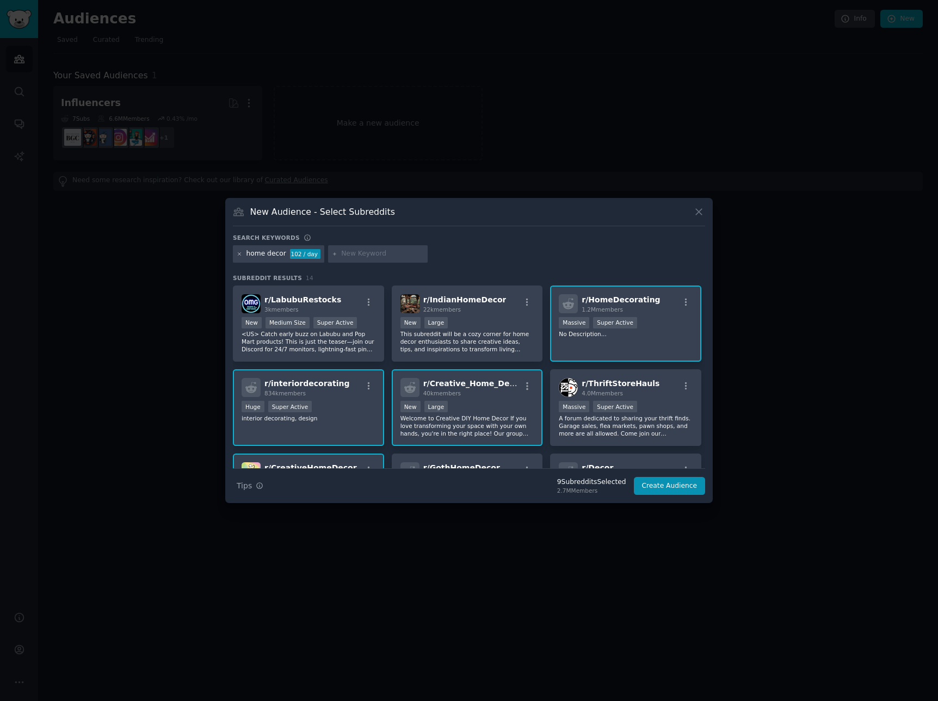
click at [239, 253] on icon at bounding box center [240, 254] width 6 height 6
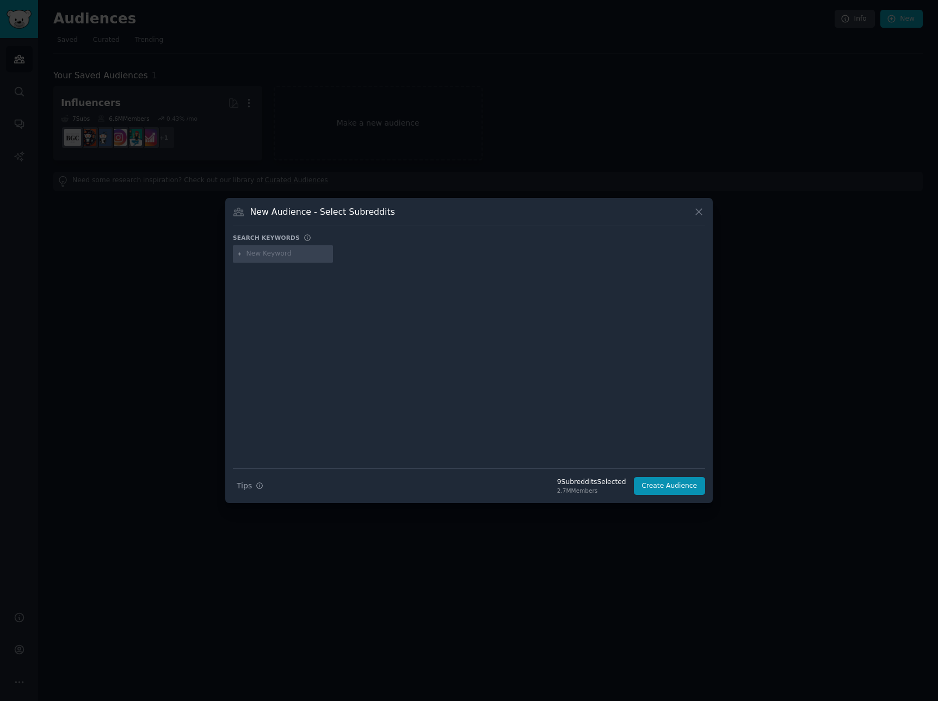
click at [251, 255] on input "text" at bounding box center [287, 254] width 83 height 10
click at [263, 483] on button "Search Tips Tips" at bounding box center [250, 486] width 34 height 19
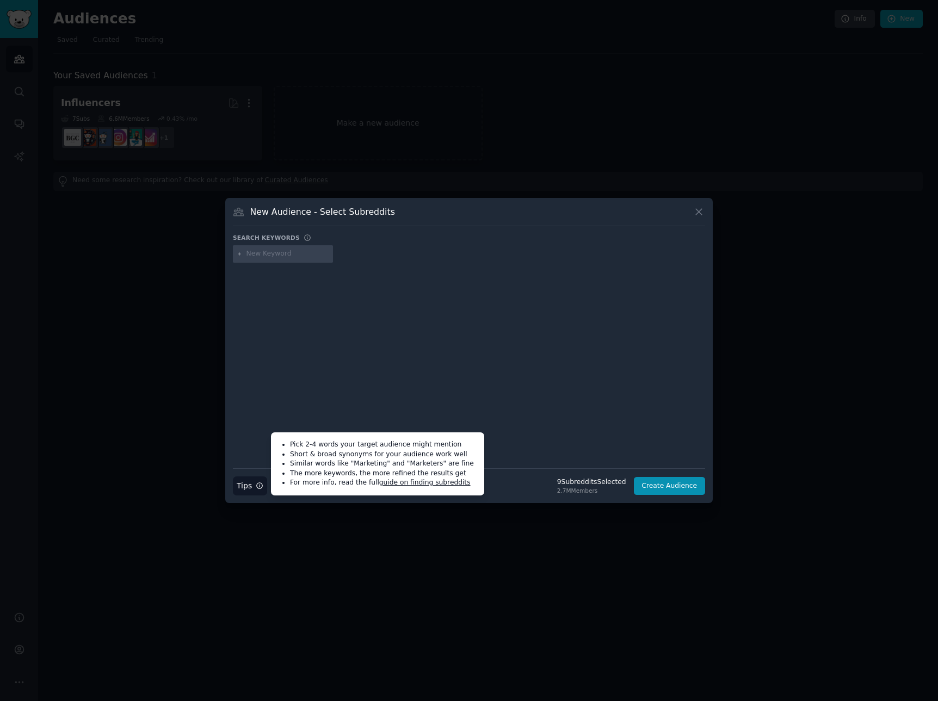
click at [335, 353] on div at bounding box center [469, 358] width 472 height 183
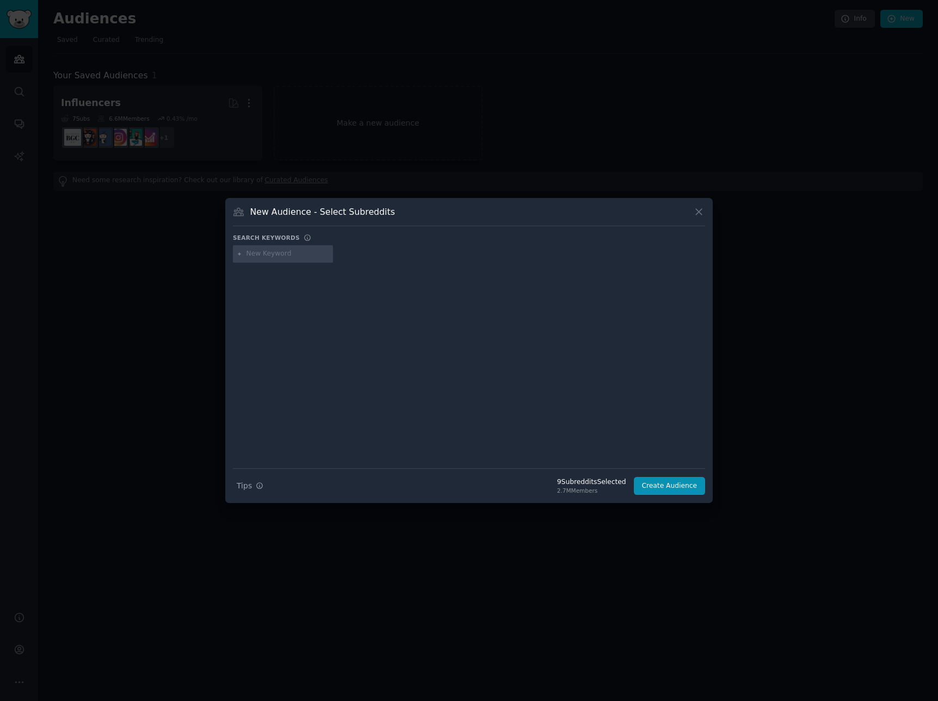
click at [293, 259] on div at bounding box center [283, 253] width 100 height 17
click at [291, 232] on div "New Audience - Select Subreddits Search keywords Search Tips Tips 9 Subreddit s…" at bounding box center [469, 350] width 488 height 305
click at [280, 253] on input "text" at bounding box center [287, 254] width 83 height 10
type input "trend"
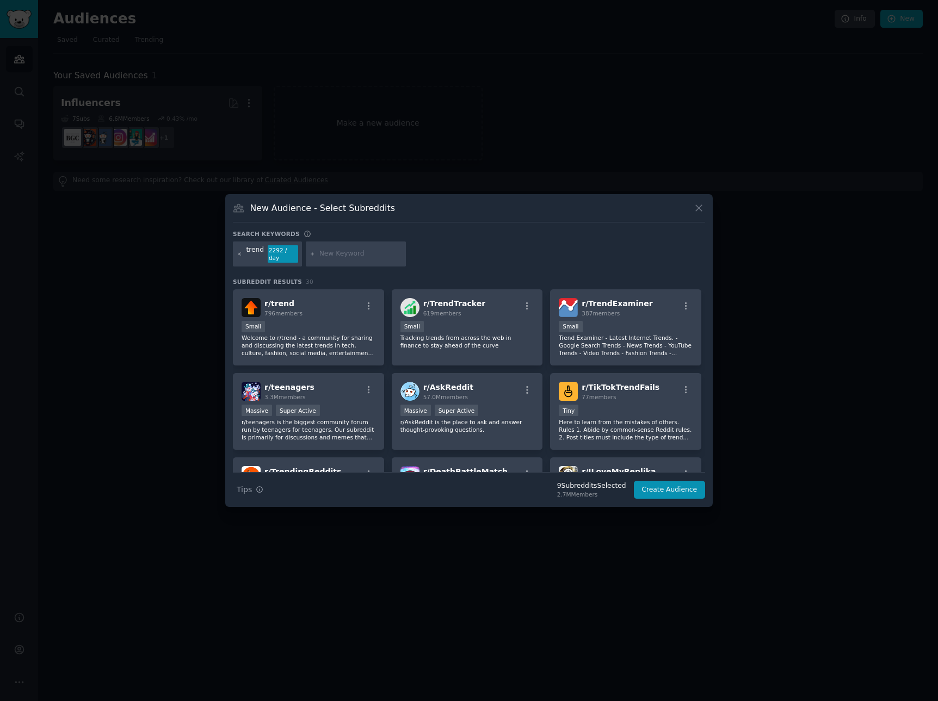
click at [241, 252] on icon at bounding box center [240, 254] width 6 height 6
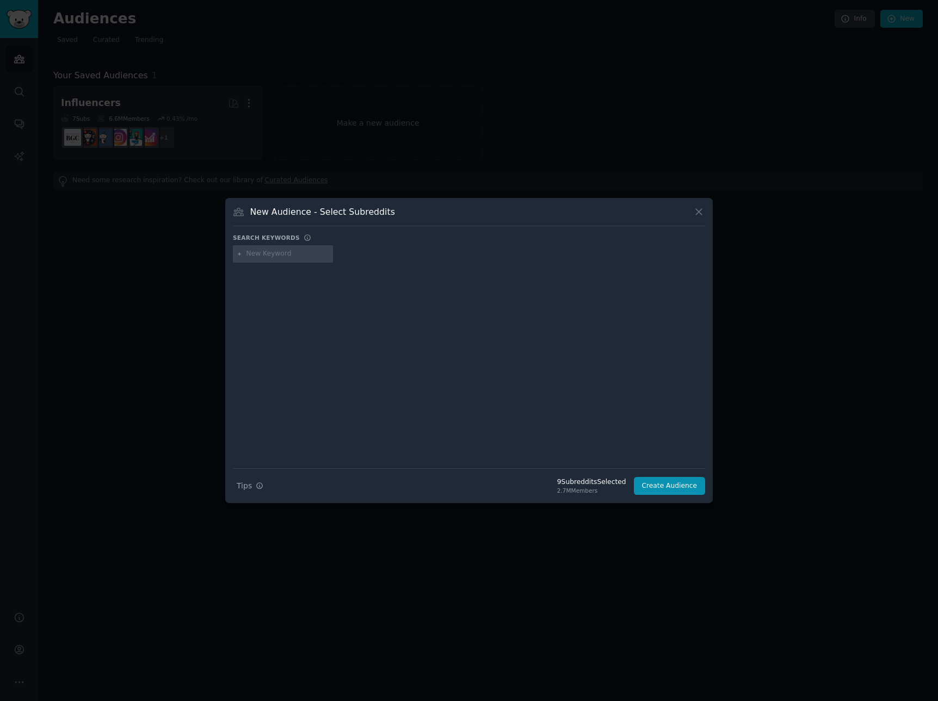
click at [250, 252] on input "text" at bounding box center [287, 254] width 83 height 10
type input "fashion trends"
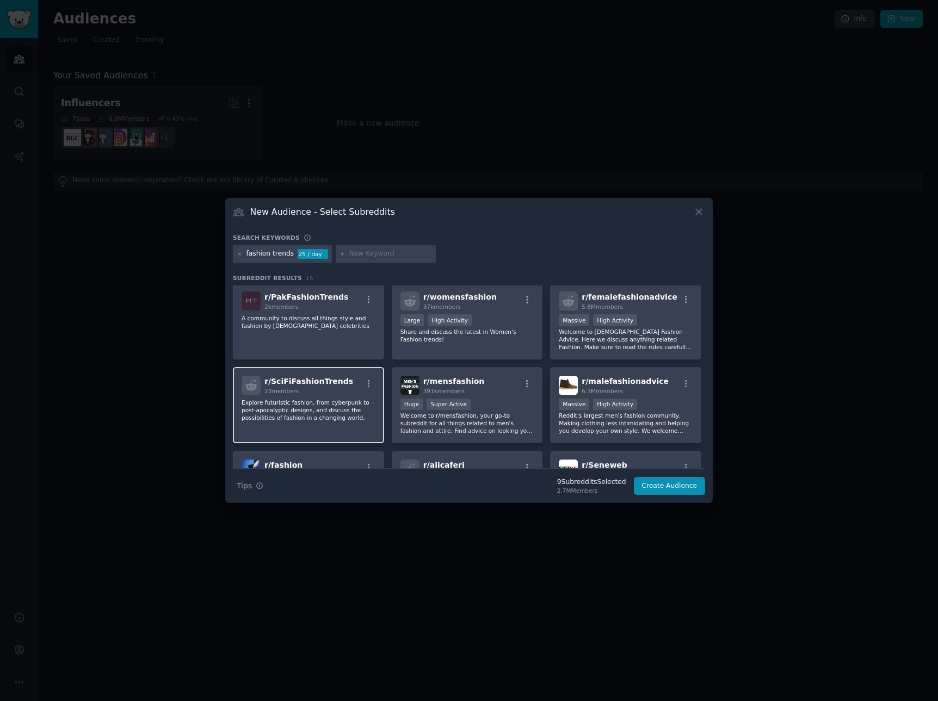
scroll to position [85, 0]
click at [474, 341] on p "Share and discuss the latest in Women's Fashion trends!" at bounding box center [467, 336] width 134 height 15
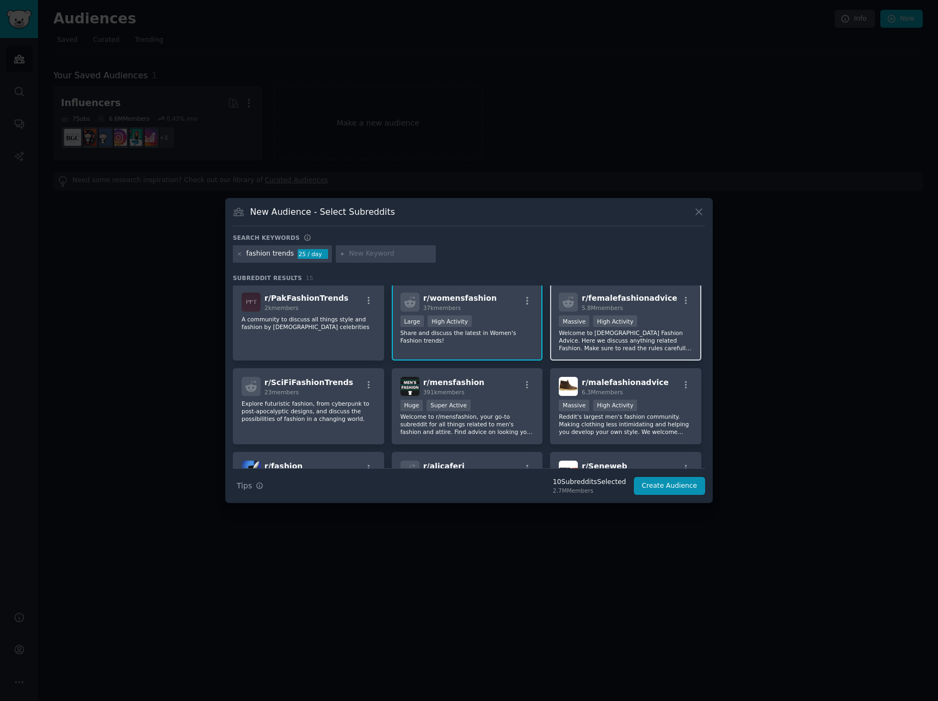
click at [663, 342] on p "Welcome to [DEMOGRAPHIC_DATA] Fashion Advice. Here we discuss anything related …" at bounding box center [626, 340] width 134 height 23
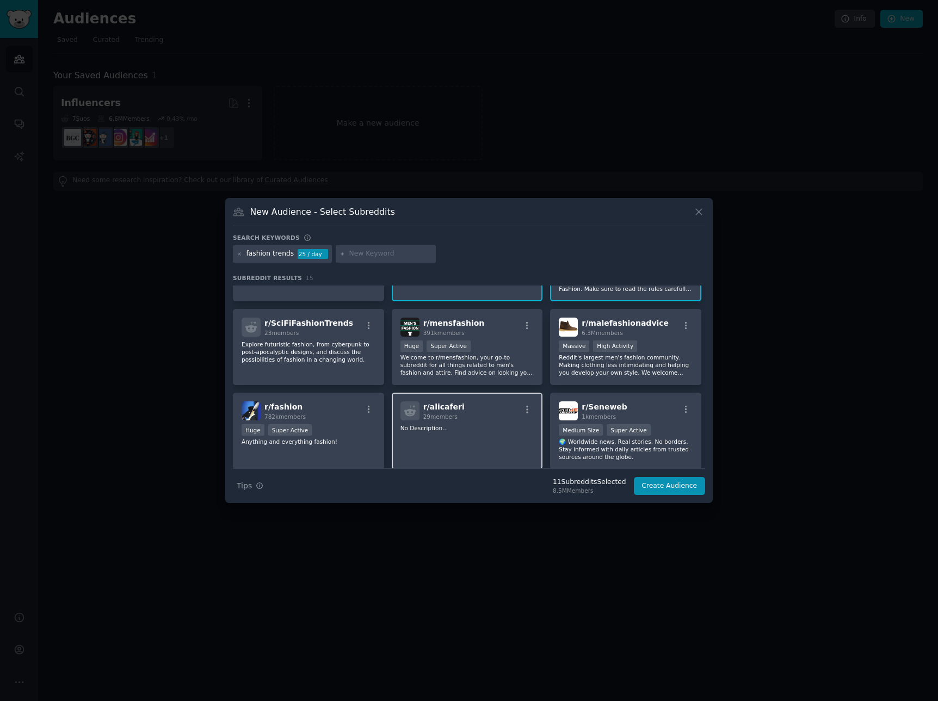
scroll to position [164, 0]
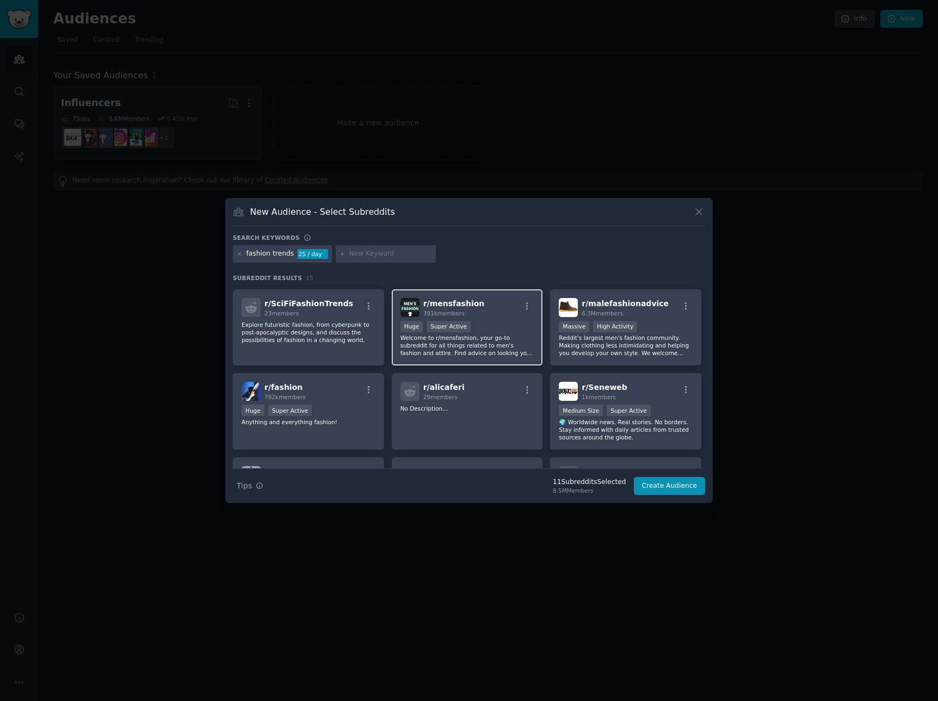
click at [512, 354] on p "Welcome to r/mensfashion, your go-to subreddit for all things related to men's …" at bounding box center [467, 345] width 134 height 23
click at [615, 351] on p "Reddit's largest men's fashion community. Making clothing less intimidating and…" at bounding box center [626, 345] width 134 height 23
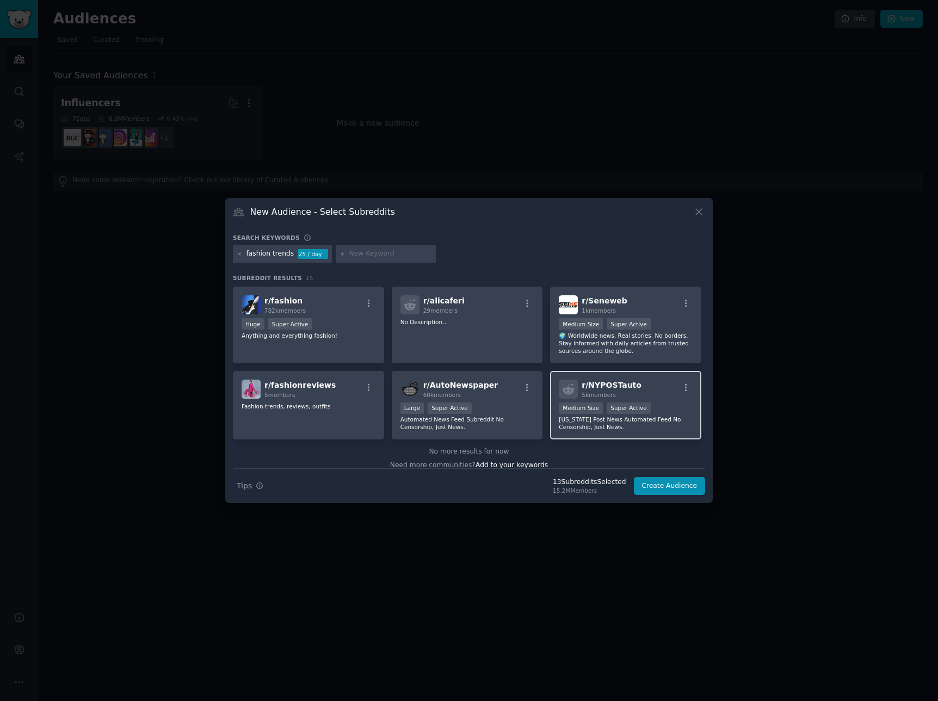
scroll to position [260, 0]
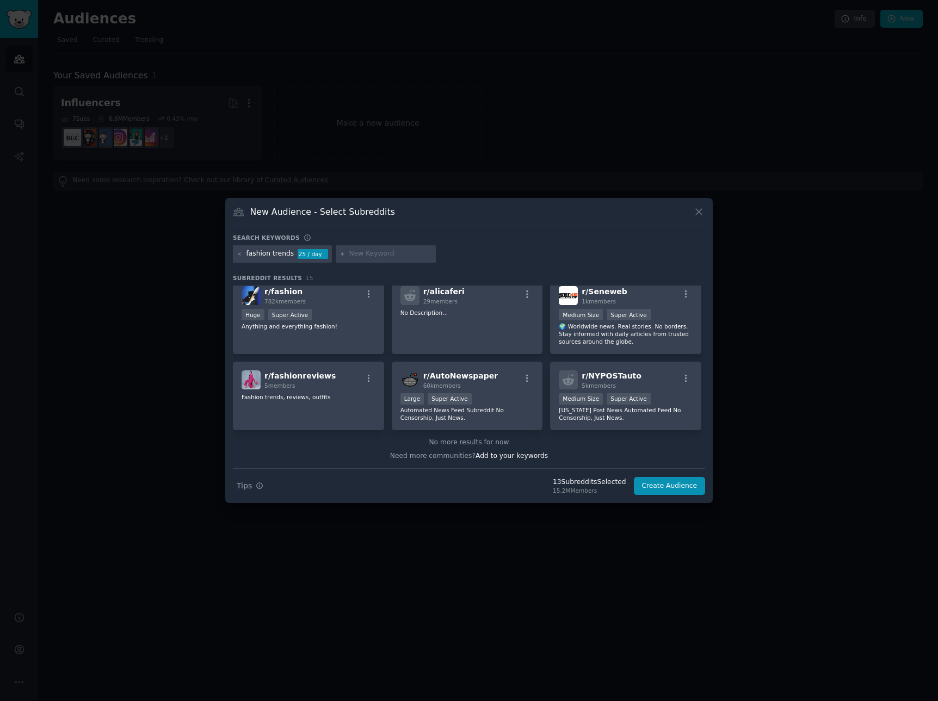
click at [357, 236] on div "Search keywords" at bounding box center [469, 239] width 472 height 11
click at [239, 255] on icon at bounding box center [239, 253] width 3 height 3
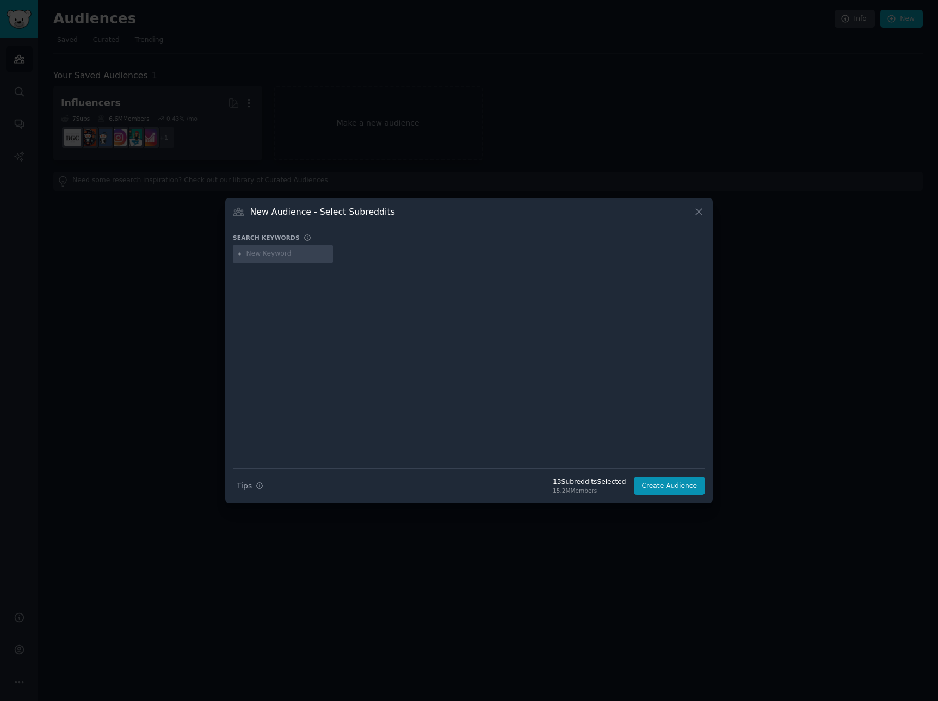
click at [249, 254] on input "text" at bounding box center [287, 254] width 83 height 10
click at [565, 260] on div at bounding box center [469, 255] width 472 height 21
drag, startPoint x: 510, startPoint y: 264, endPoint x: 346, endPoint y: 266, distance: 163.8
click at [508, 264] on div at bounding box center [469, 255] width 472 height 21
click at [265, 256] on input "text" at bounding box center [287, 254] width 83 height 10
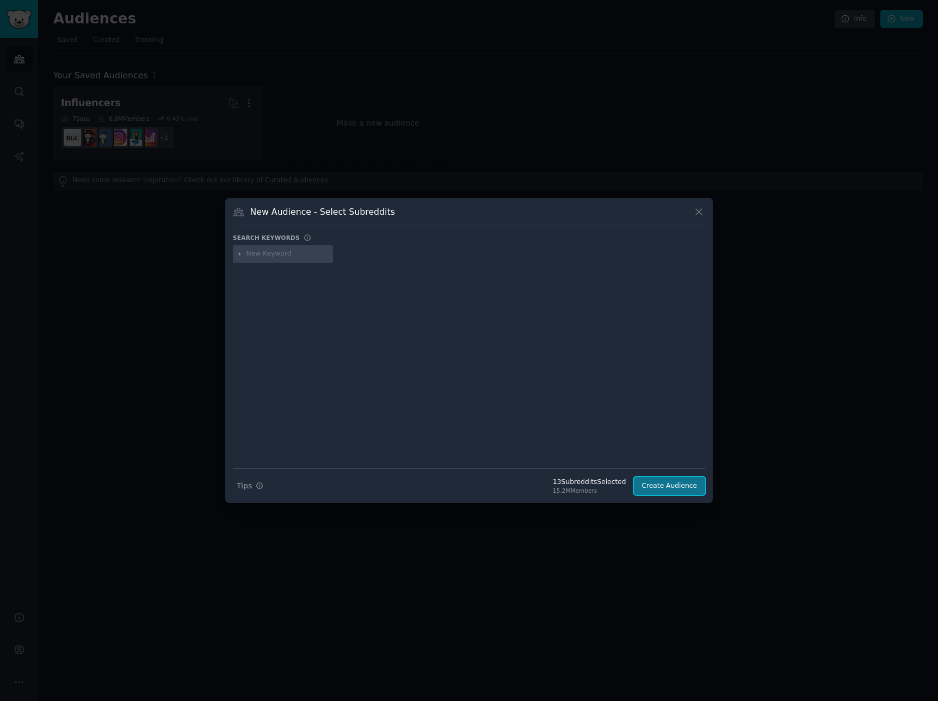
click at [659, 485] on button "Create Audience" at bounding box center [670, 486] width 72 height 18
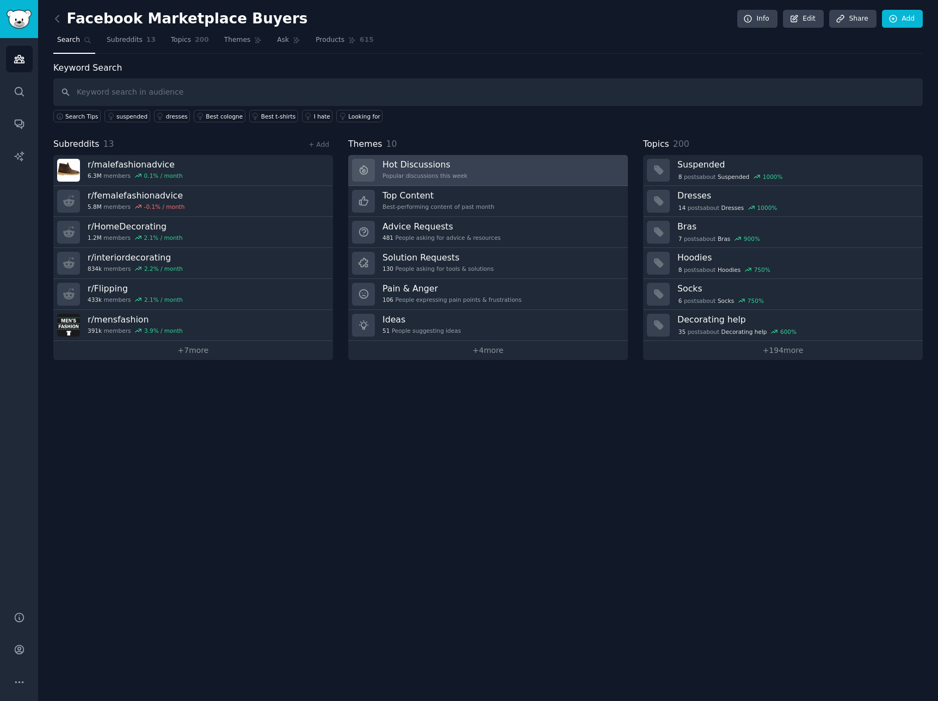
click at [498, 172] on link "Hot Discussions Popular discussions this week" at bounding box center [488, 170] width 280 height 31
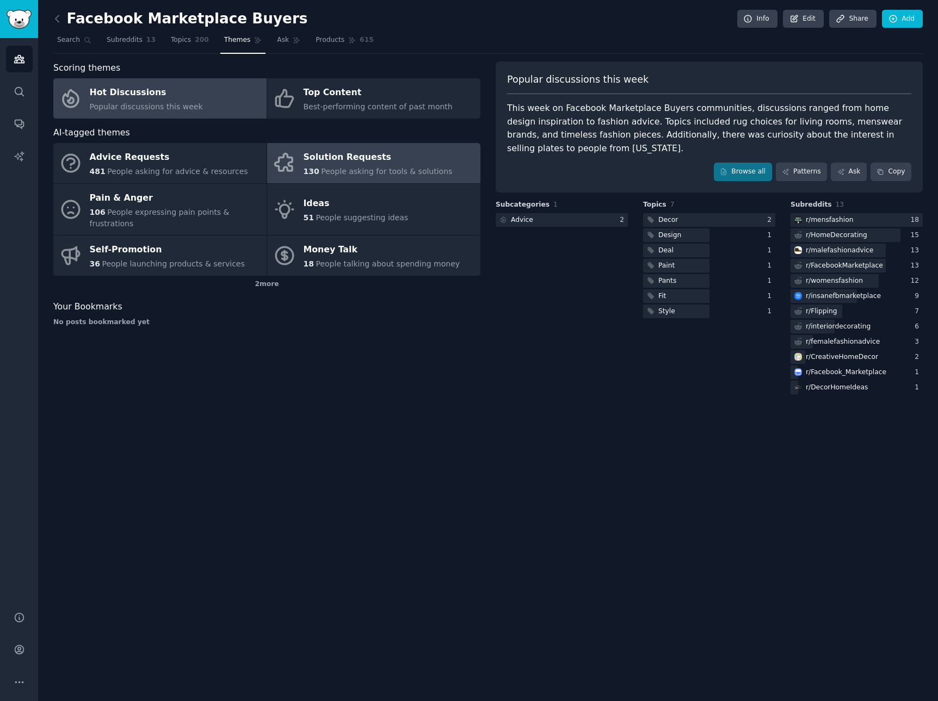
click at [305, 171] on span "130" at bounding box center [312, 171] width 16 height 9
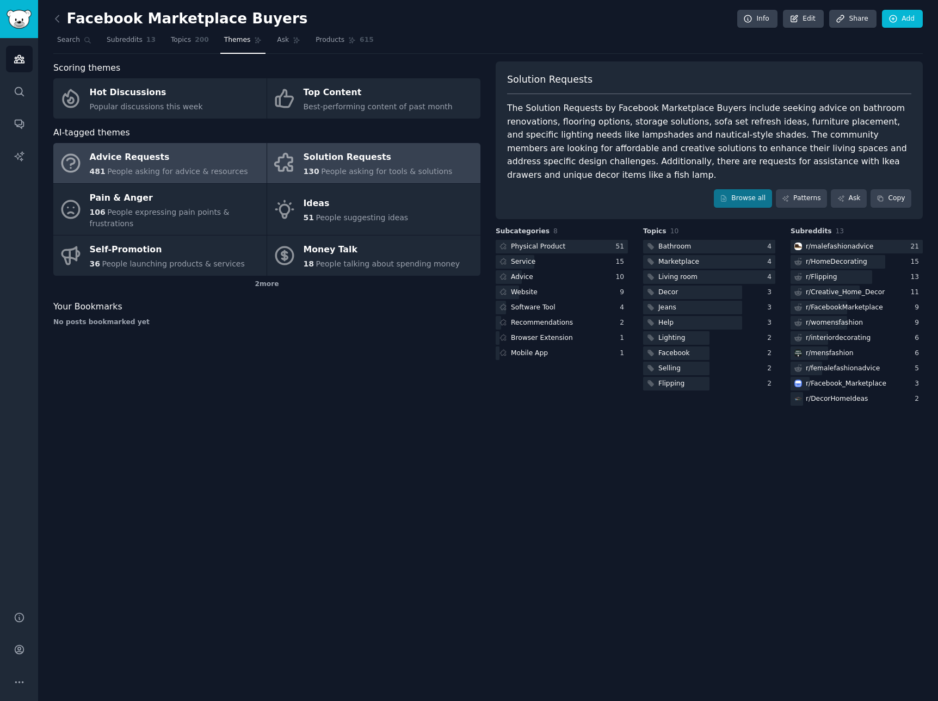
click at [163, 161] on div "Advice Requests" at bounding box center [169, 157] width 158 height 17
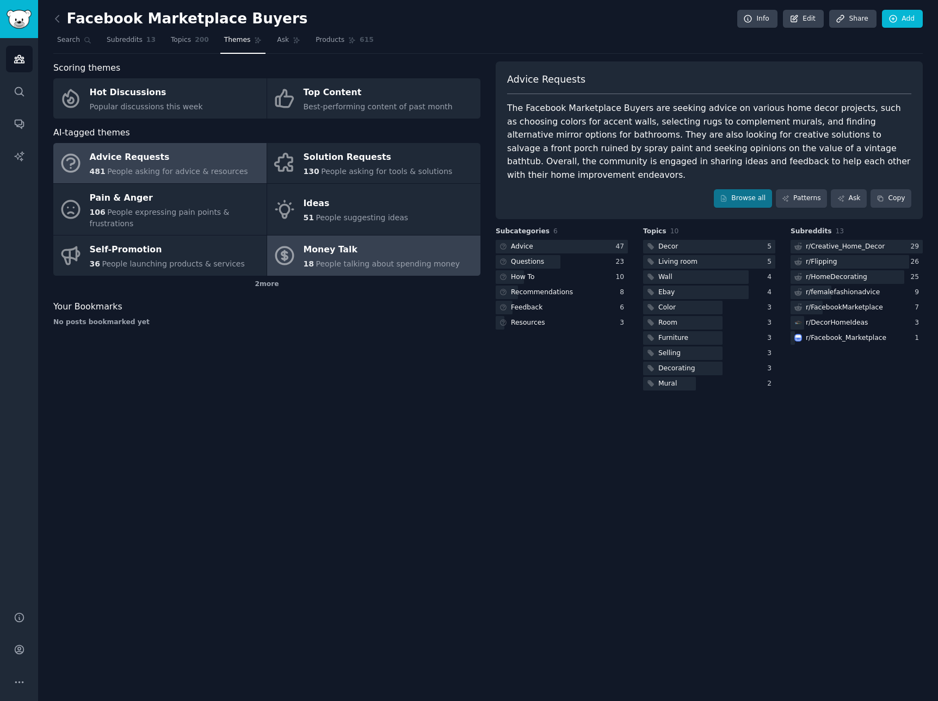
click at [367, 242] on div "Money Talk" at bounding box center [382, 250] width 157 height 17
